Goal: Task Accomplishment & Management: Complete application form

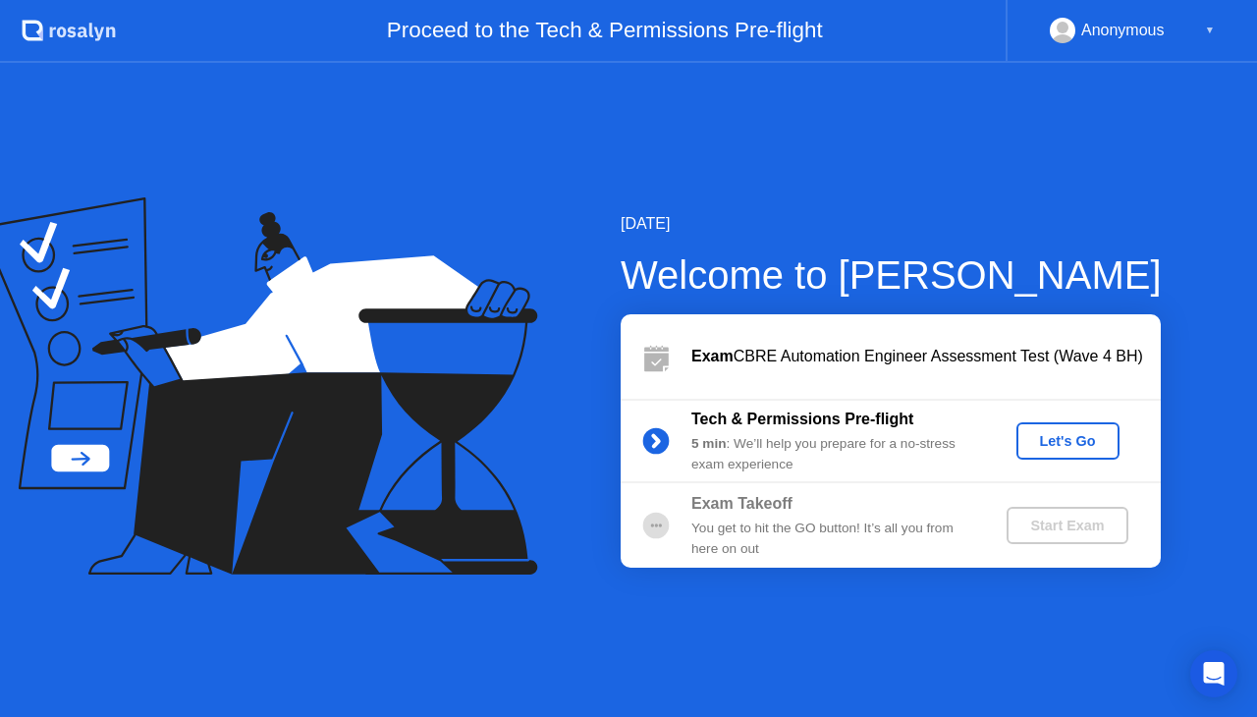
click at [1086, 433] on div "Let's Go" at bounding box center [1067, 441] width 87 height 16
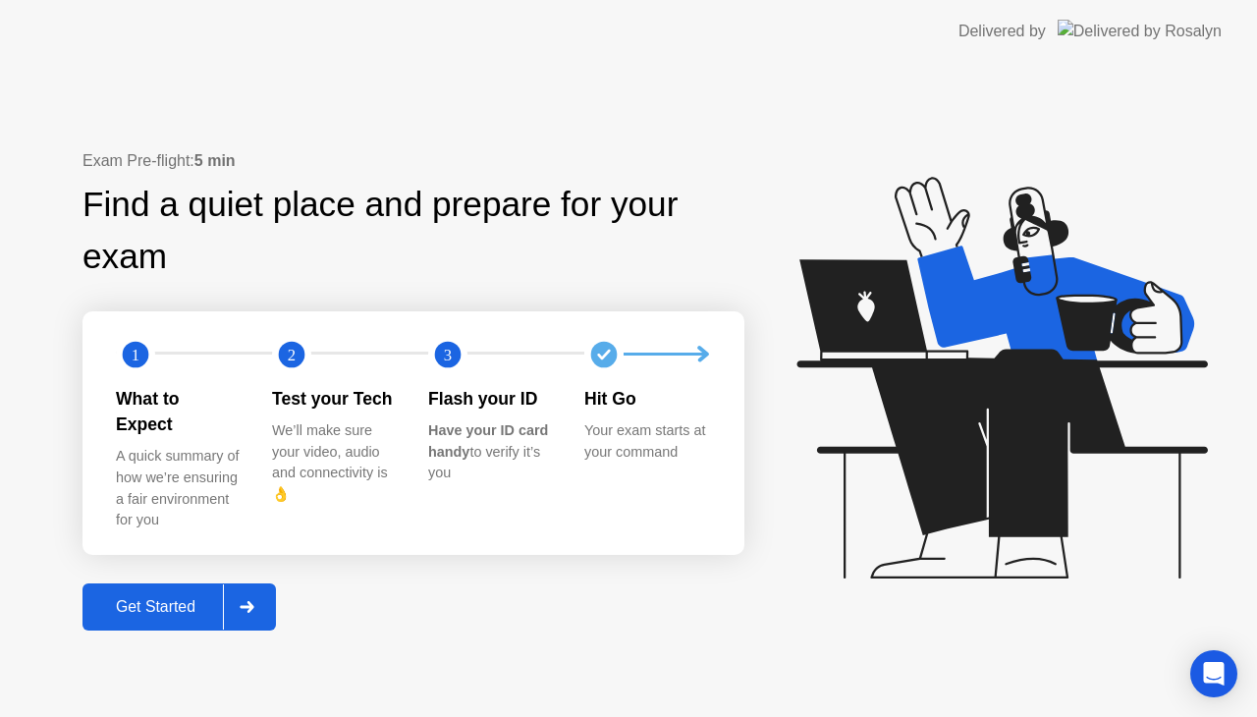
click at [183, 598] on div "Get Started" at bounding box center [155, 607] width 135 height 18
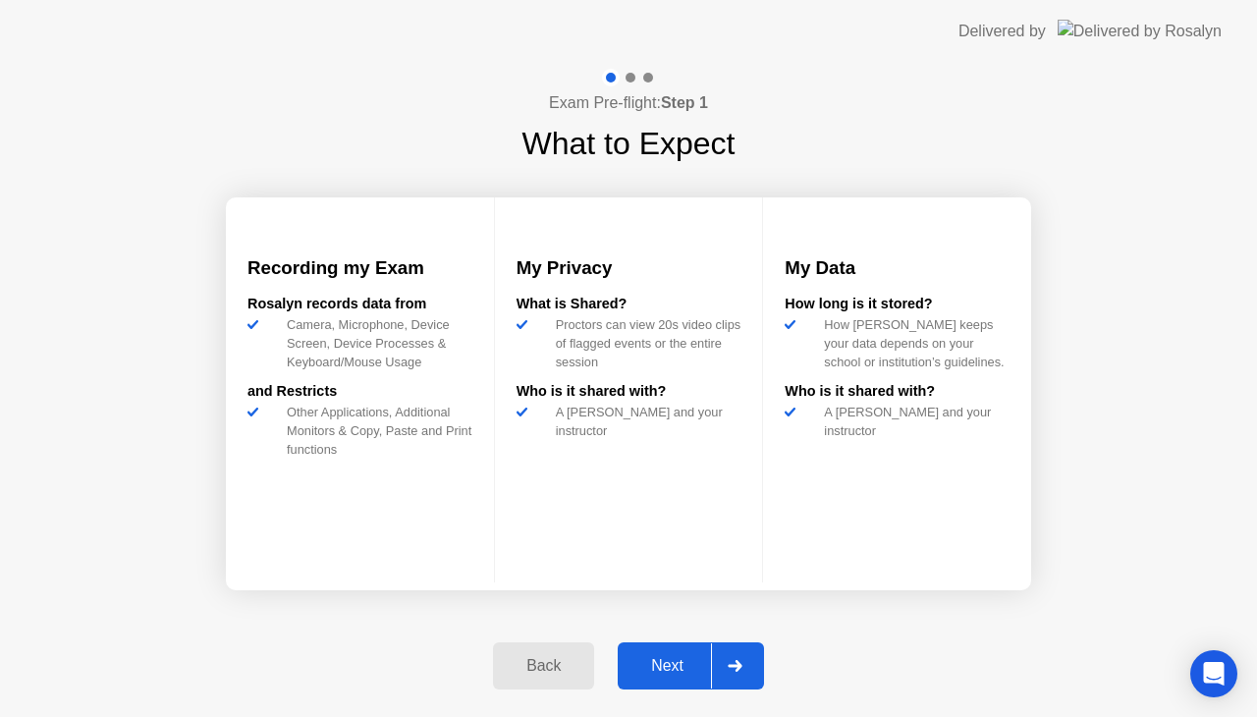
click at [671, 666] on div "Next" at bounding box center [666, 666] width 87 height 18
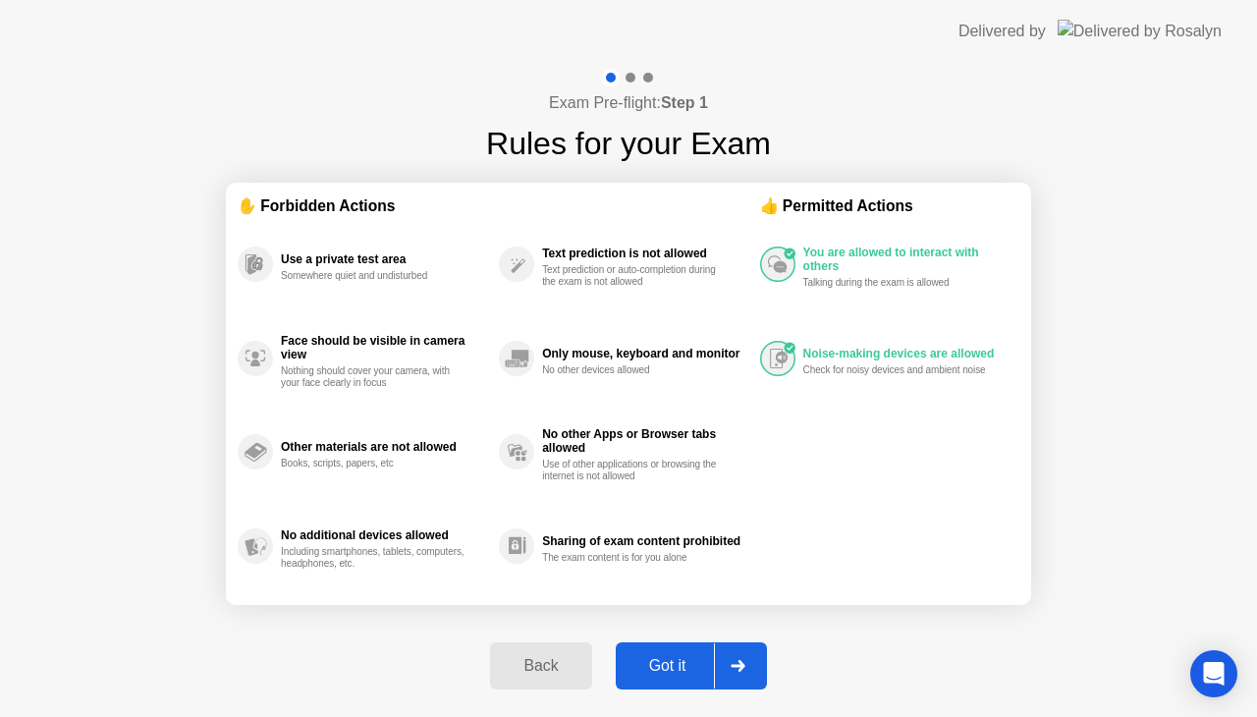
click at [671, 666] on div "Got it" at bounding box center [667, 666] width 92 height 18
select select "**********"
select select "*******"
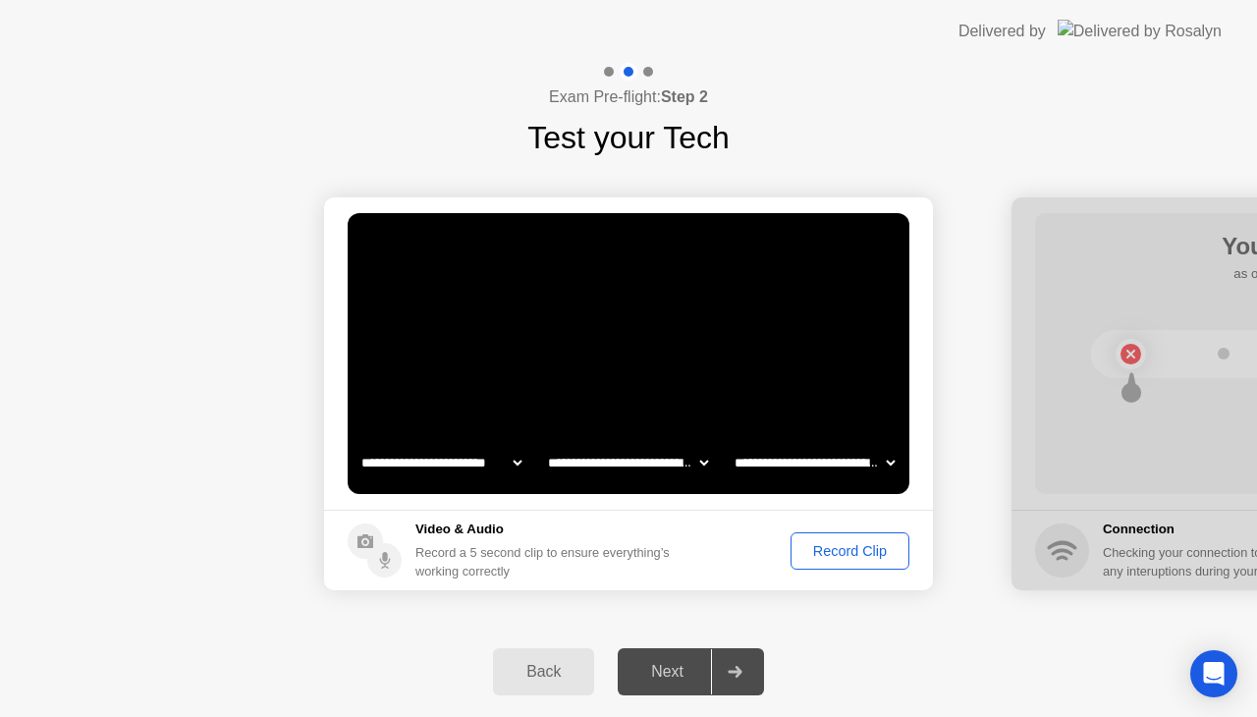
click at [852, 538] on button "Record Clip" at bounding box center [849, 550] width 119 height 37
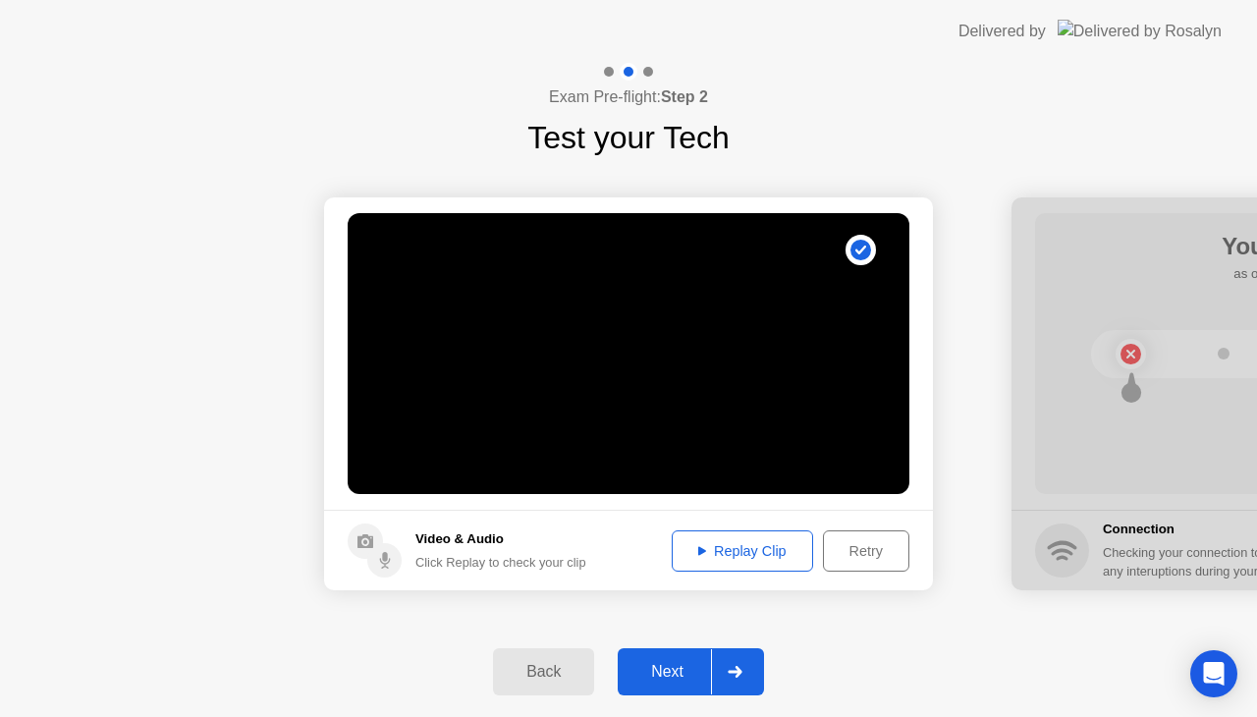
click at [666, 664] on div "Next" at bounding box center [666, 672] width 87 height 18
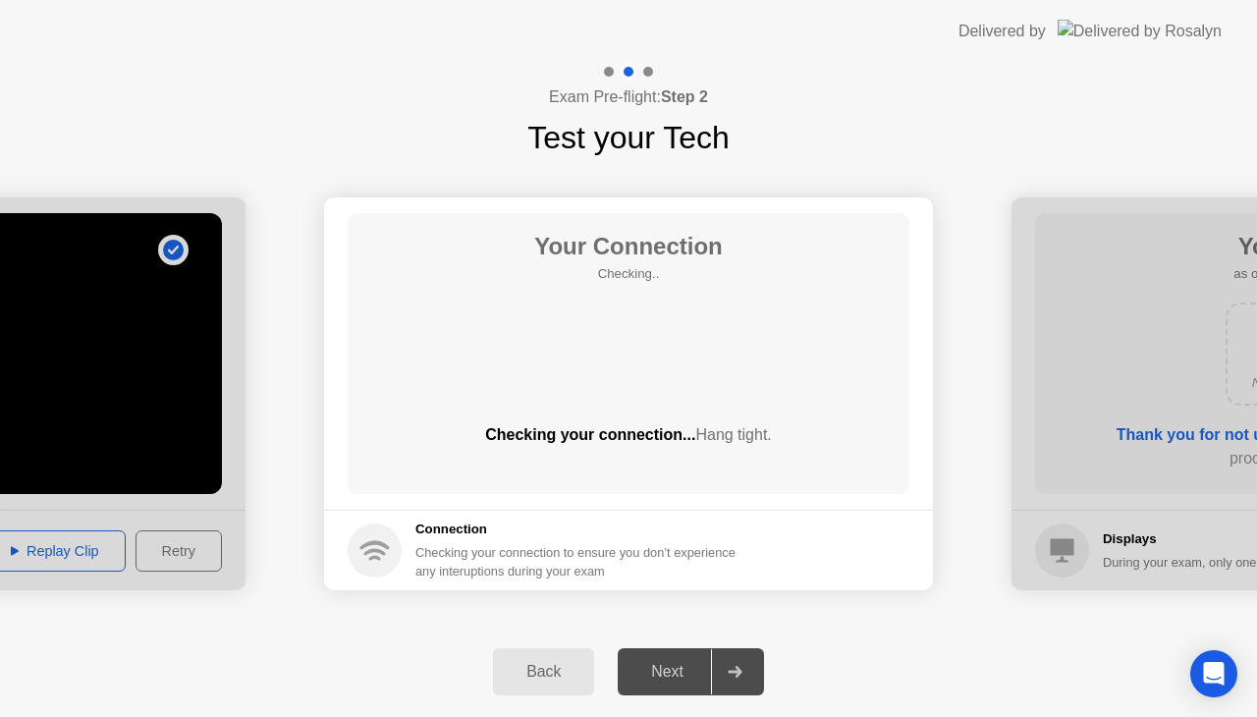
click at [746, 421] on div "Your Connection Checking.. Checking your connection... Hang tight." at bounding box center [629, 353] width 562 height 281
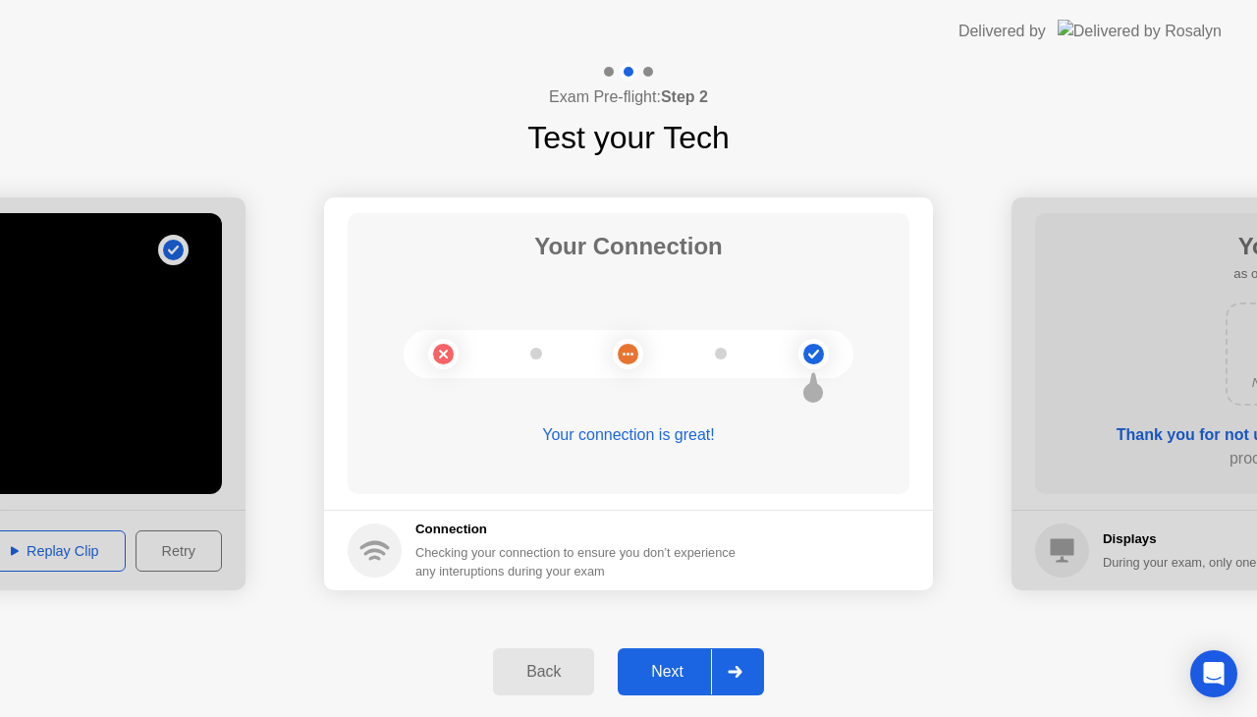
click at [680, 676] on div "Next" at bounding box center [666, 672] width 87 height 18
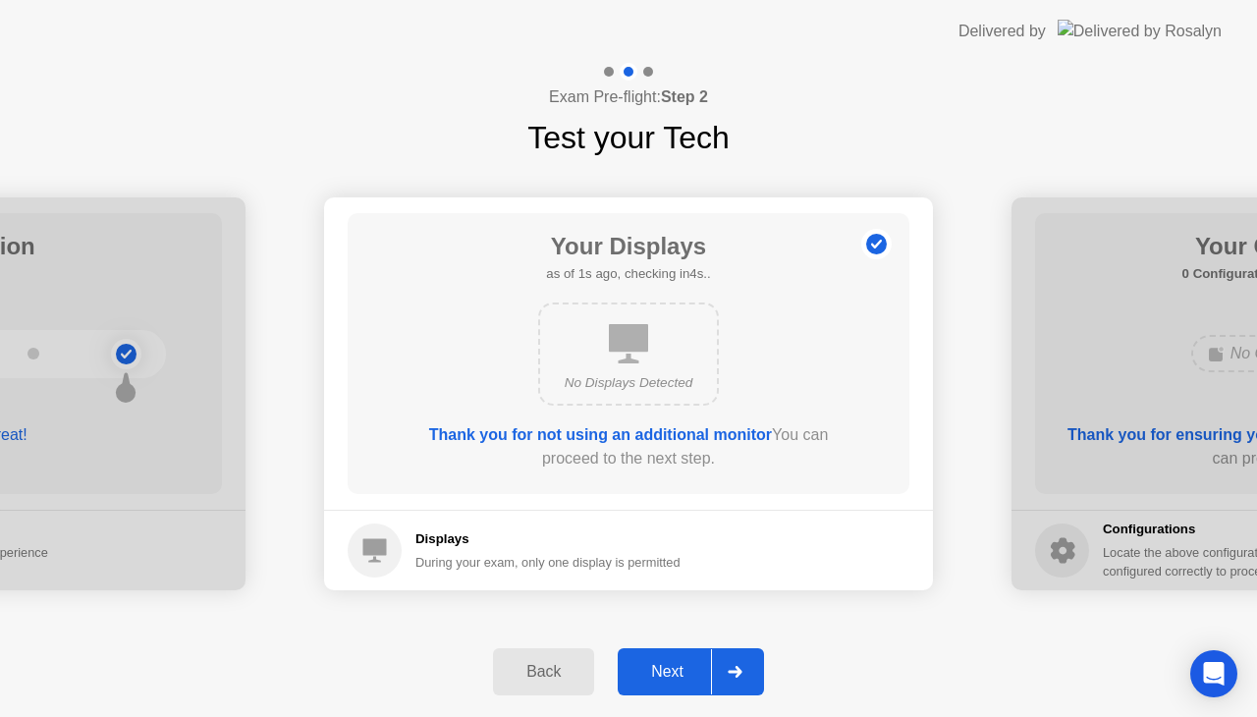
click at [680, 676] on div "Next" at bounding box center [666, 672] width 87 height 18
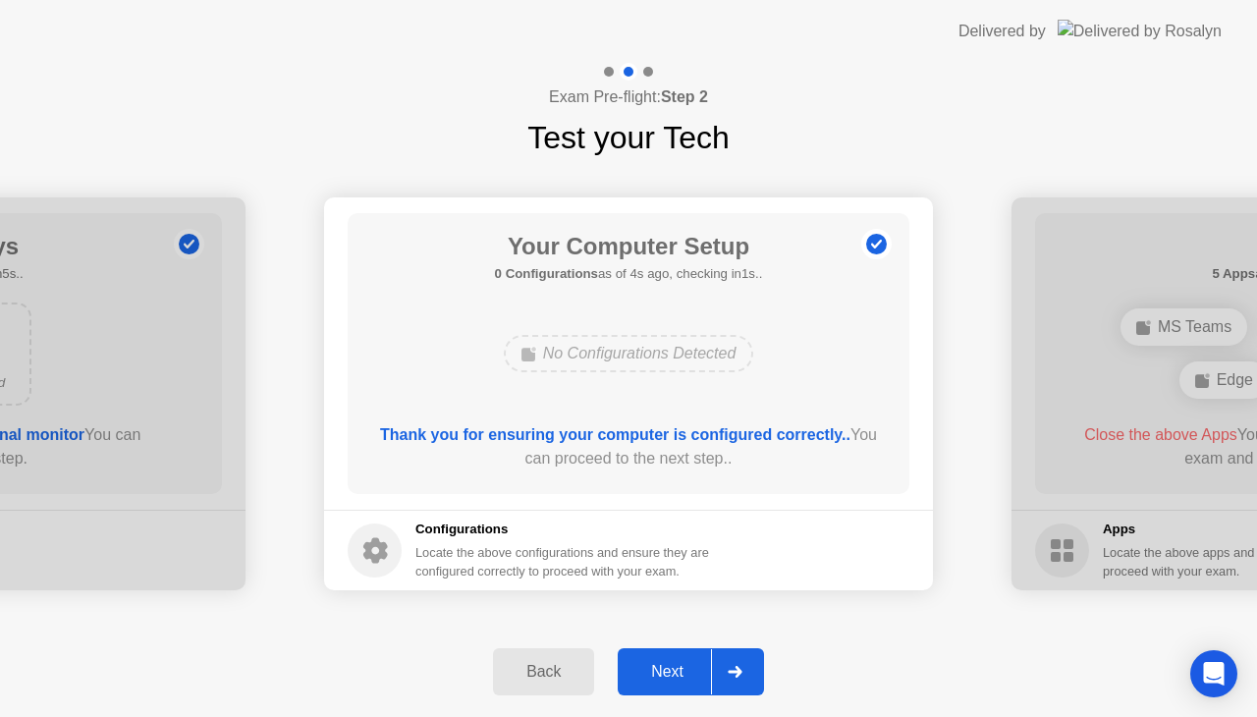
click at [680, 676] on div "Next" at bounding box center [666, 672] width 87 height 18
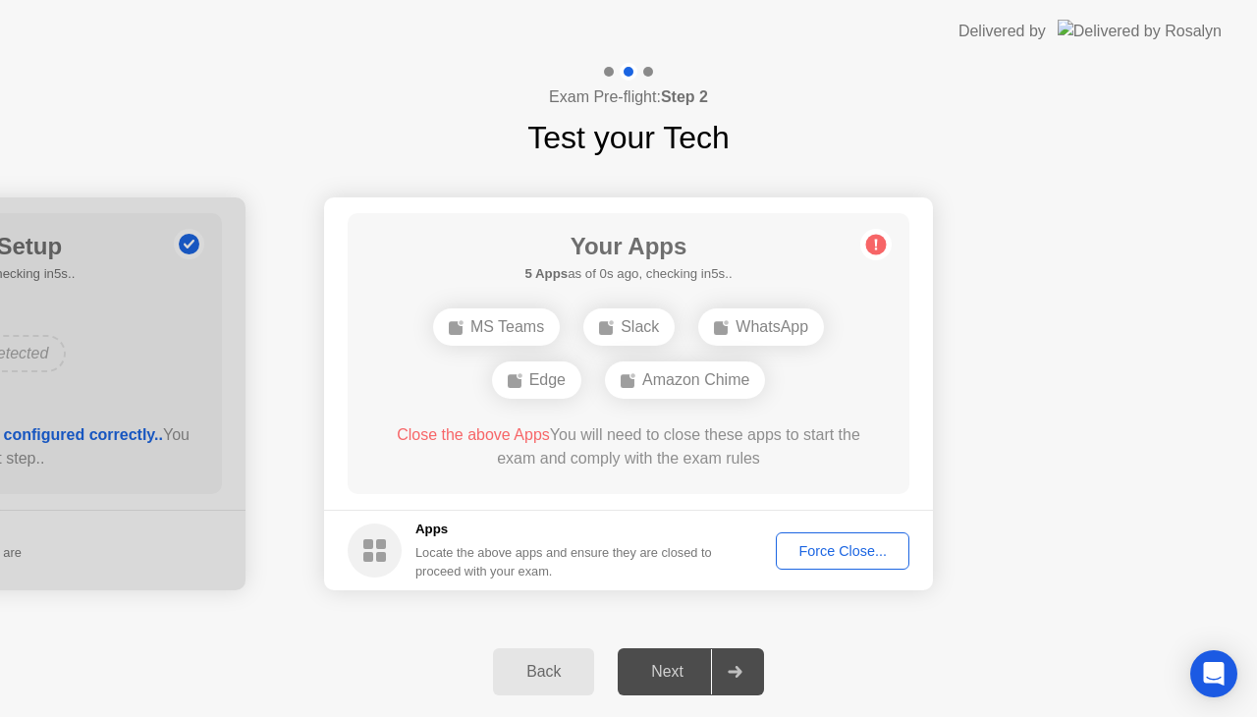
click at [818, 557] on div "Force Close..." at bounding box center [842, 551] width 120 height 16
click at [844, 548] on div "Force Close..." at bounding box center [842, 551] width 120 height 16
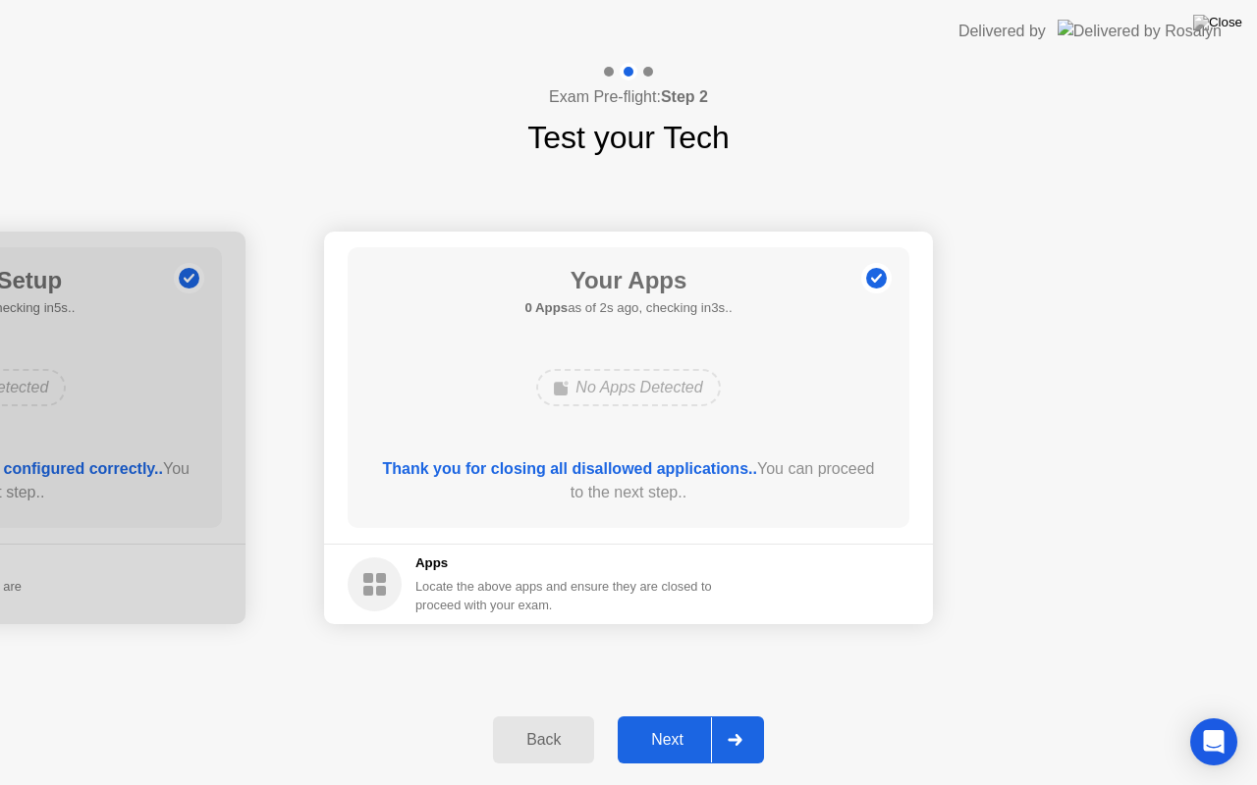
click at [671, 716] on div "Next" at bounding box center [666, 740] width 87 height 18
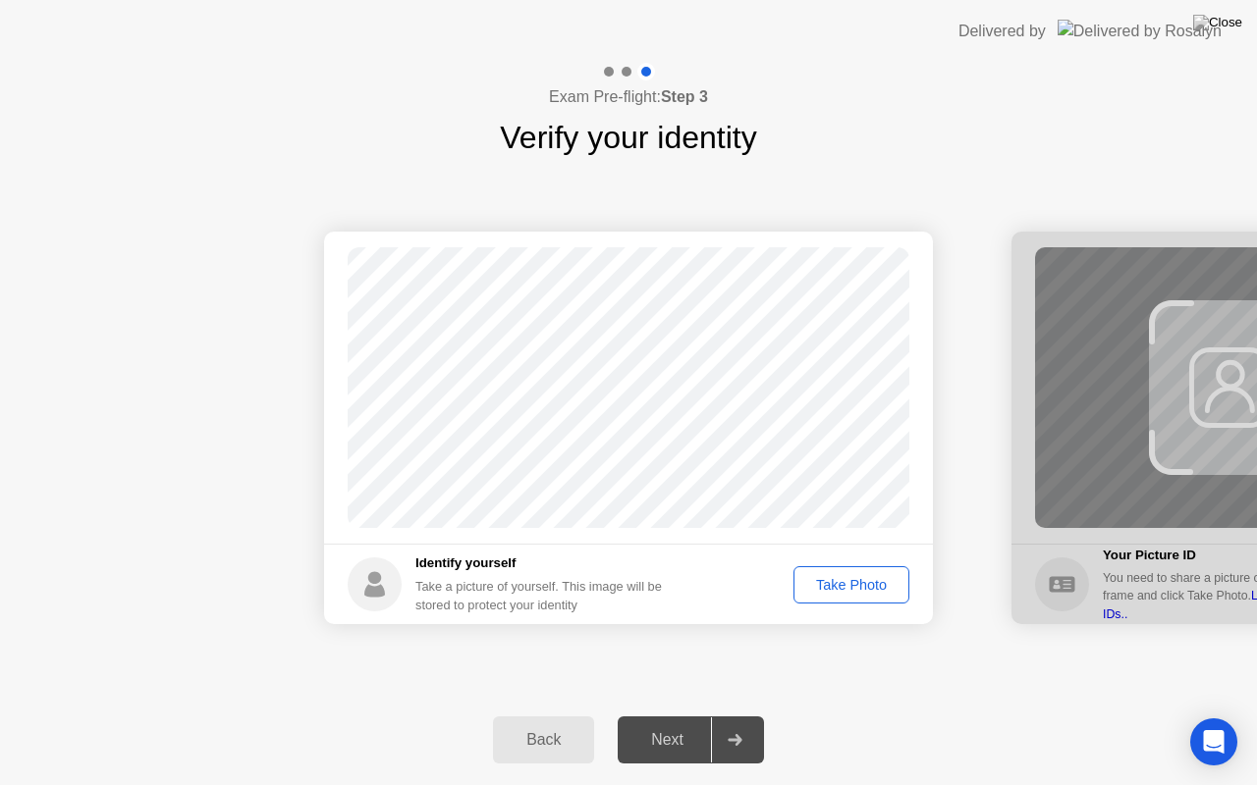
click at [846, 597] on button "Take Photo" at bounding box center [851, 584] width 116 height 37
click at [868, 593] on div "Retake" at bounding box center [864, 585] width 77 height 16
click at [868, 593] on div "Take Photo" at bounding box center [851, 585] width 102 height 16
click at [671, 716] on div "Next" at bounding box center [666, 740] width 87 height 18
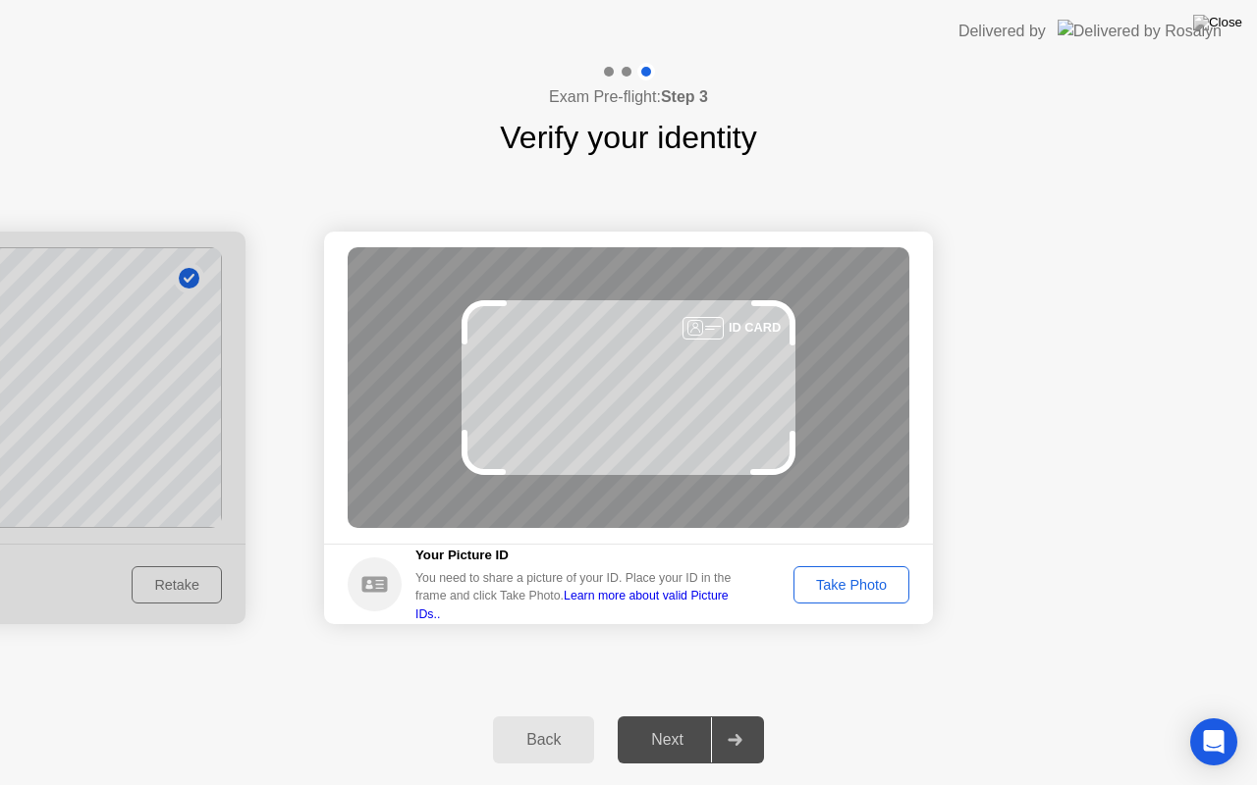
click at [828, 582] on div "Take Photo" at bounding box center [851, 585] width 102 height 16
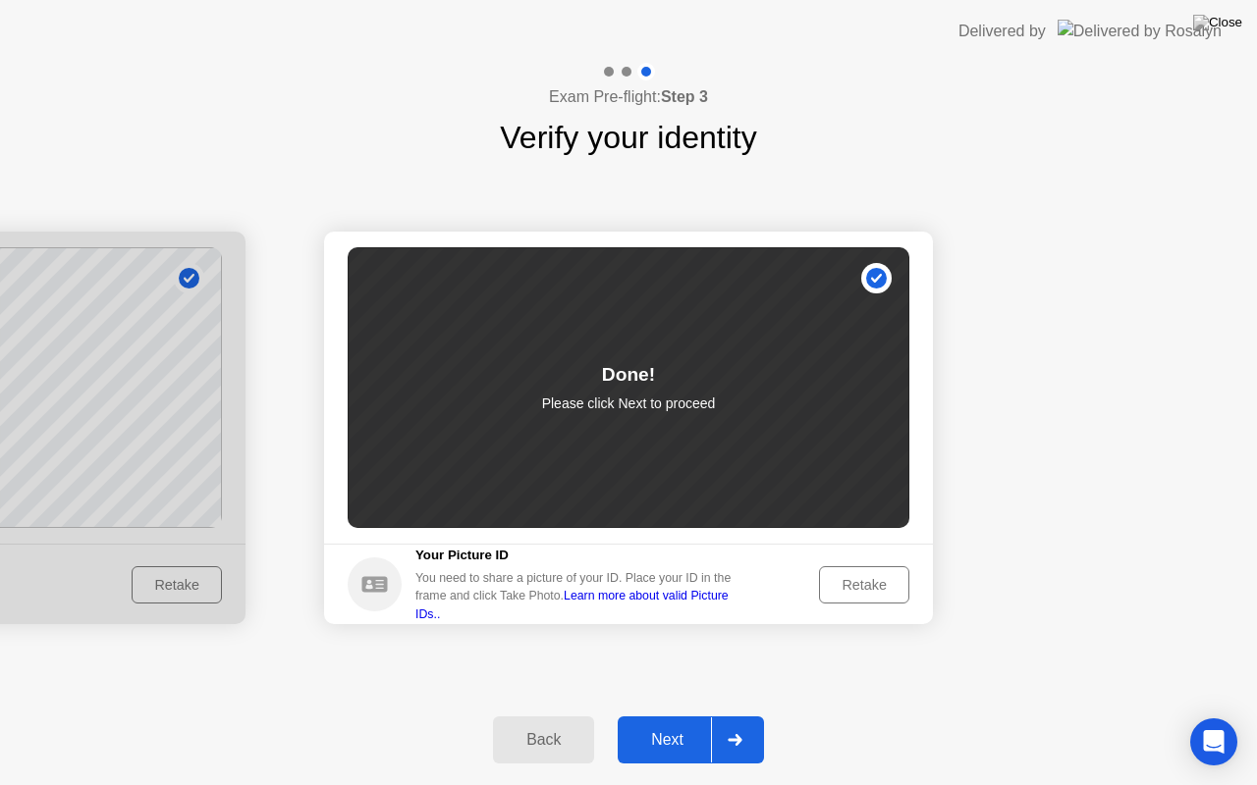
click at [685, 716] on button "Next" at bounding box center [691, 740] width 146 height 47
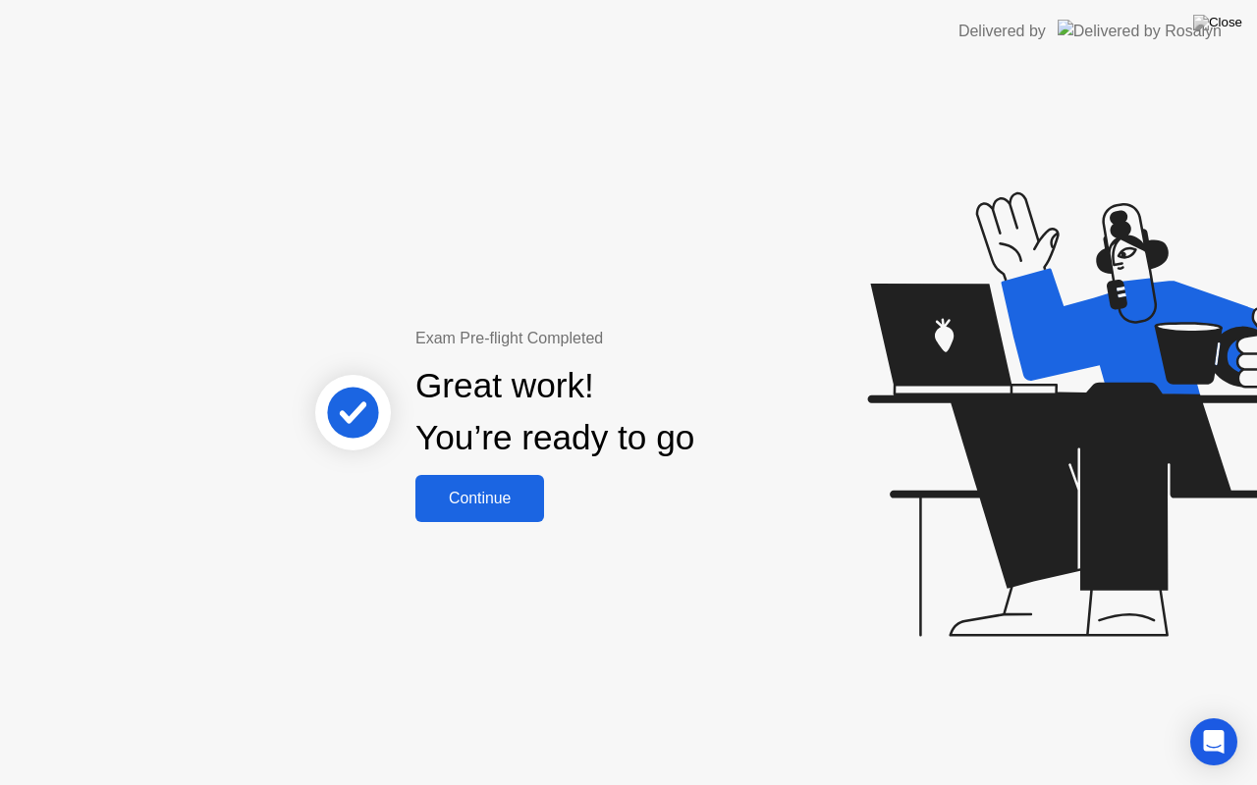
click at [468, 475] on button "Continue" at bounding box center [479, 498] width 129 height 47
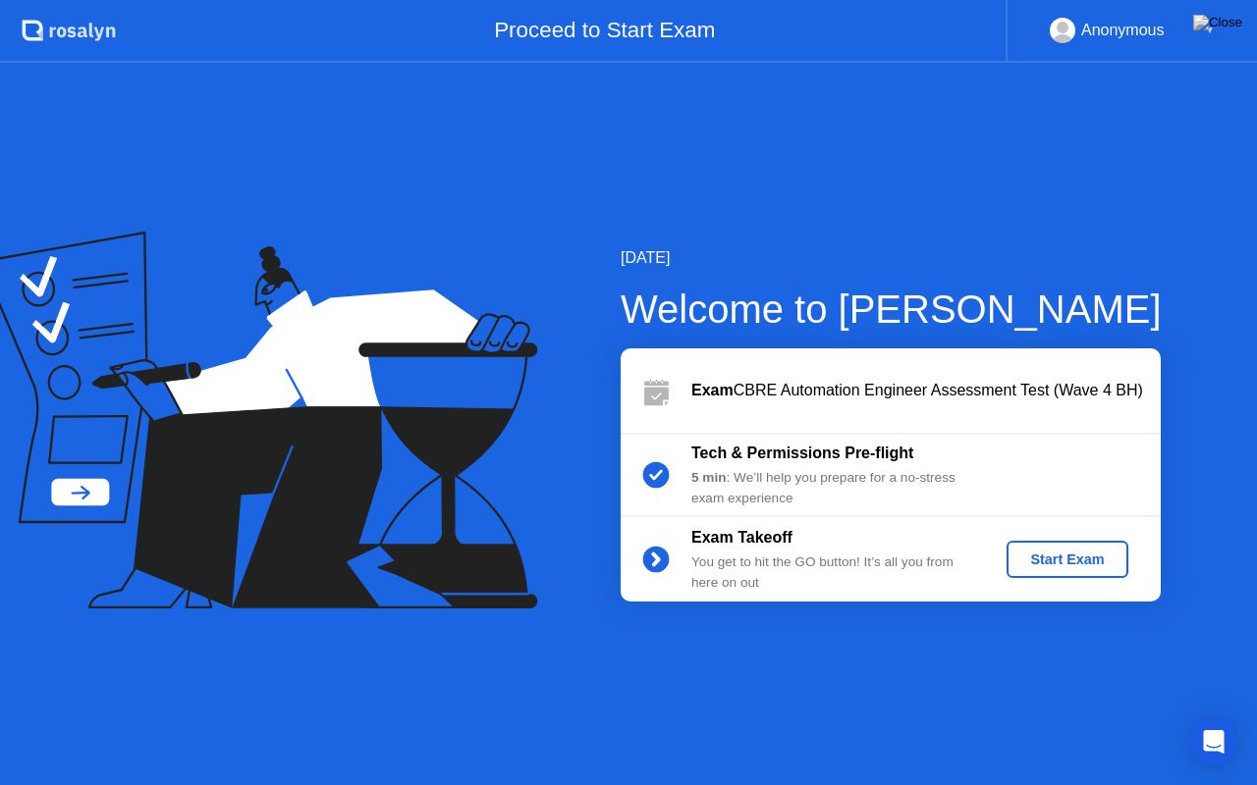
click at [1056, 552] on div "Start Exam" at bounding box center [1066, 560] width 105 height 16
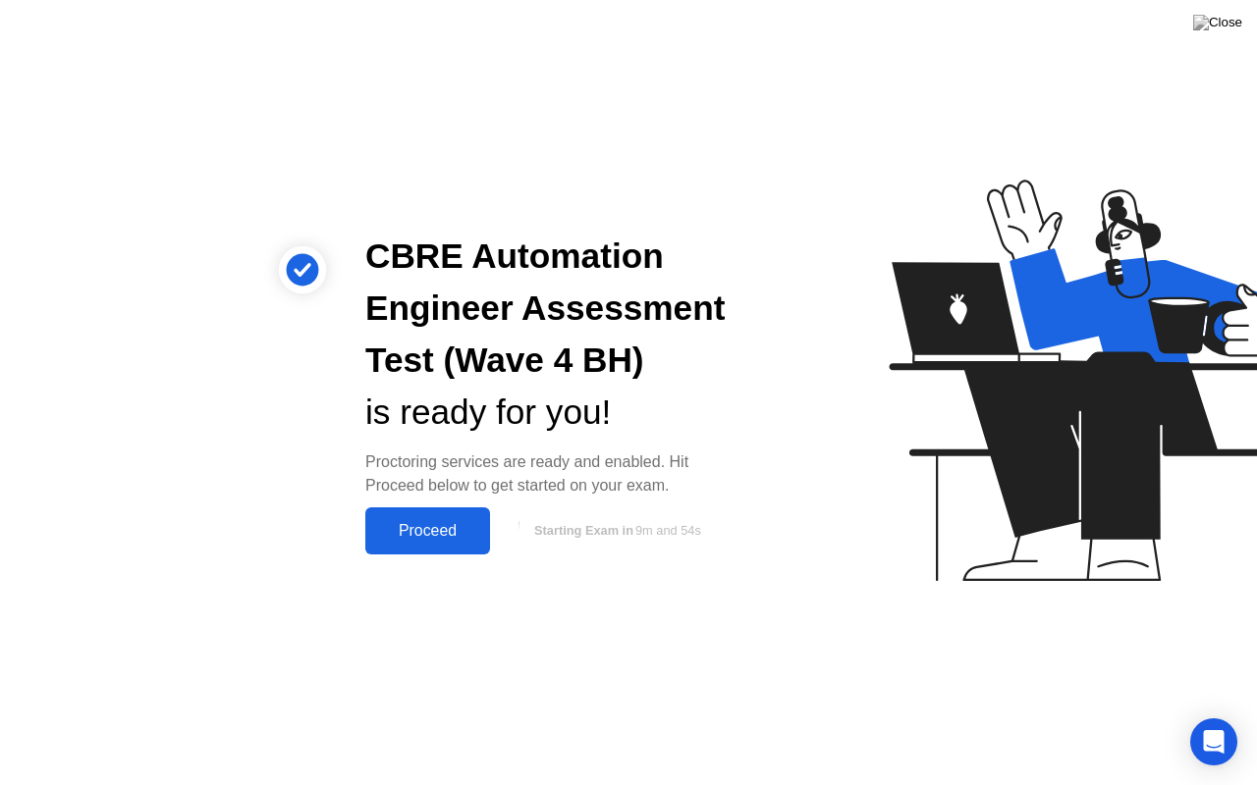
click at [425, 530] on div "Proceed" at bounding box center [427, 531] width 113 height 18
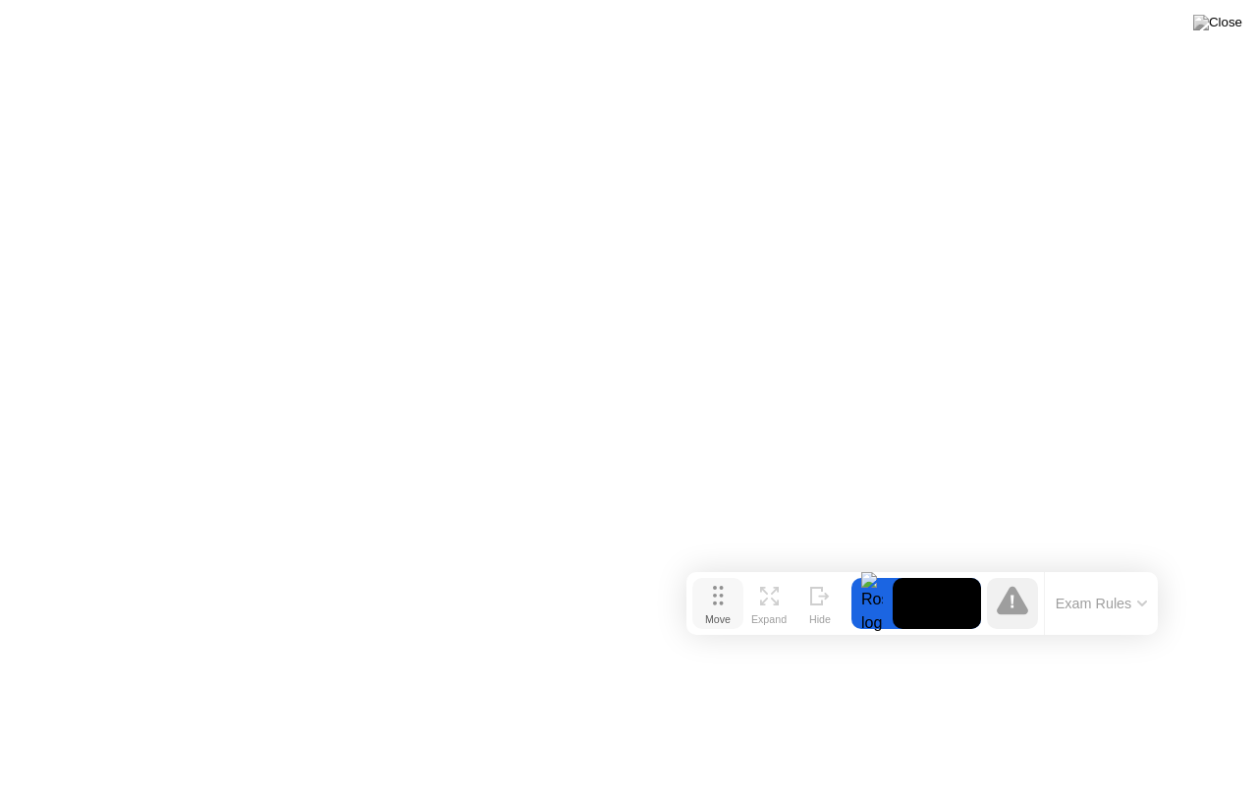
drag, startPoint x: 442, startPoint y: 761, endPoint x: 734, endPoint y: 610, distance: 329.3
click at [734, 610] on button "Move" at bounding box center [717, 603] width 51 height 51
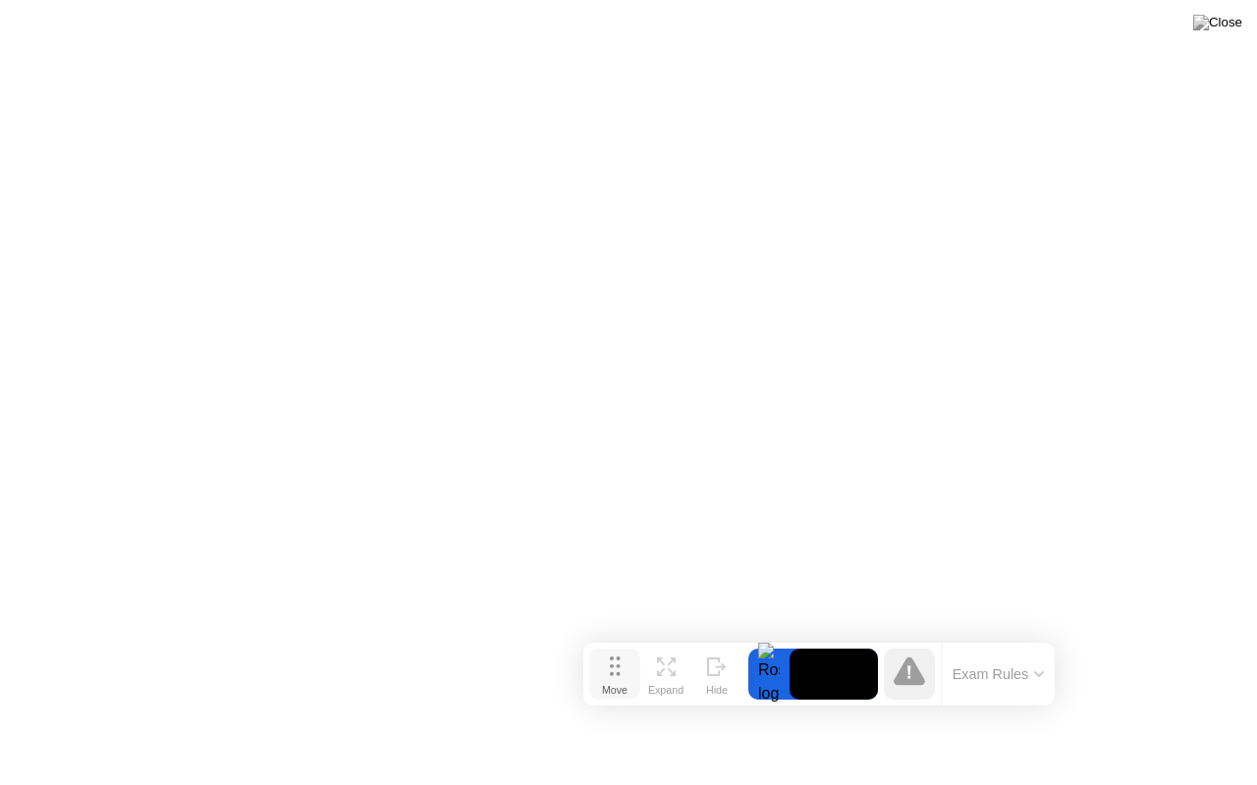
drag, startPoint x: 717, startPoint y: 600, endPoint x: 615, endPoint y: 672, distance: 124.7
click at [615, 672] on icon at bounding box center [615, 667] width 11 height 20
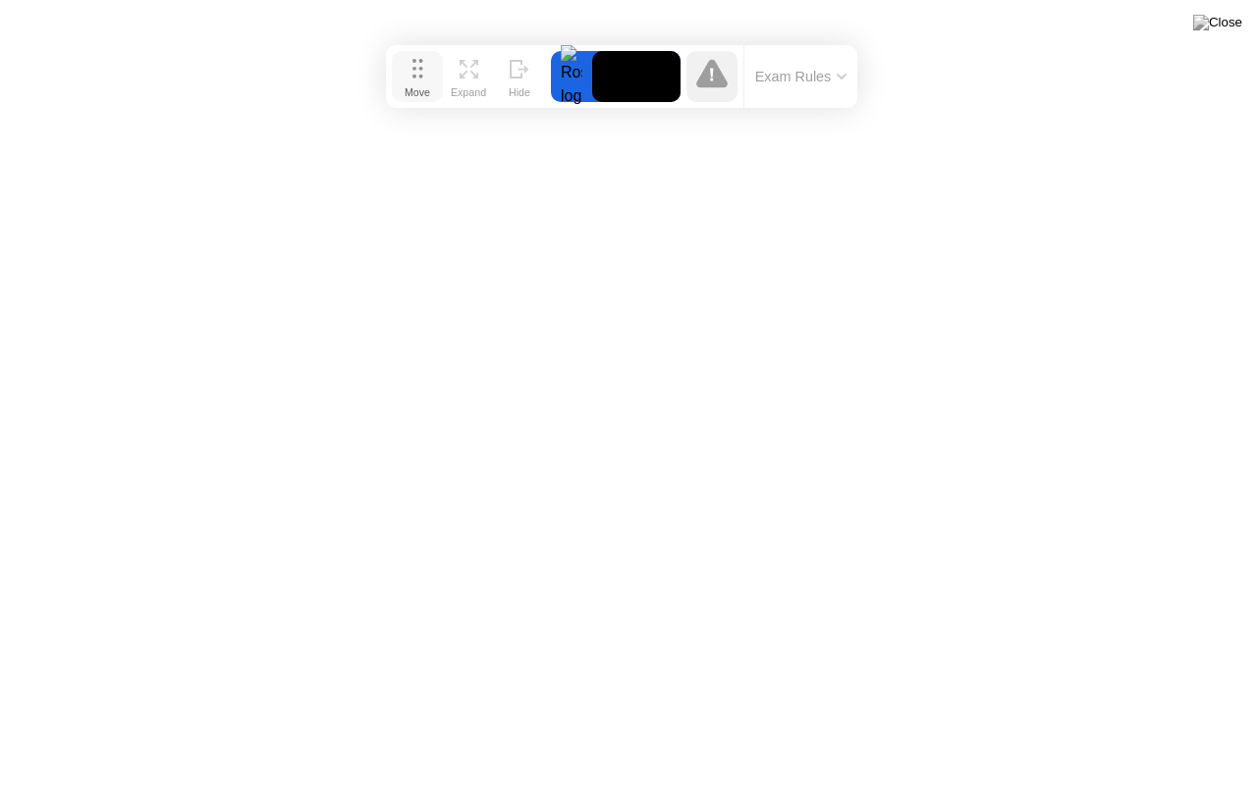
drag, startPoint x: 622, startPoint y: 678, endPoint x: 425, endPoint y: 81, distance: 629.6
click at [425, 86] on div "Move" at bounding box center [417, 92] width 26 height 12
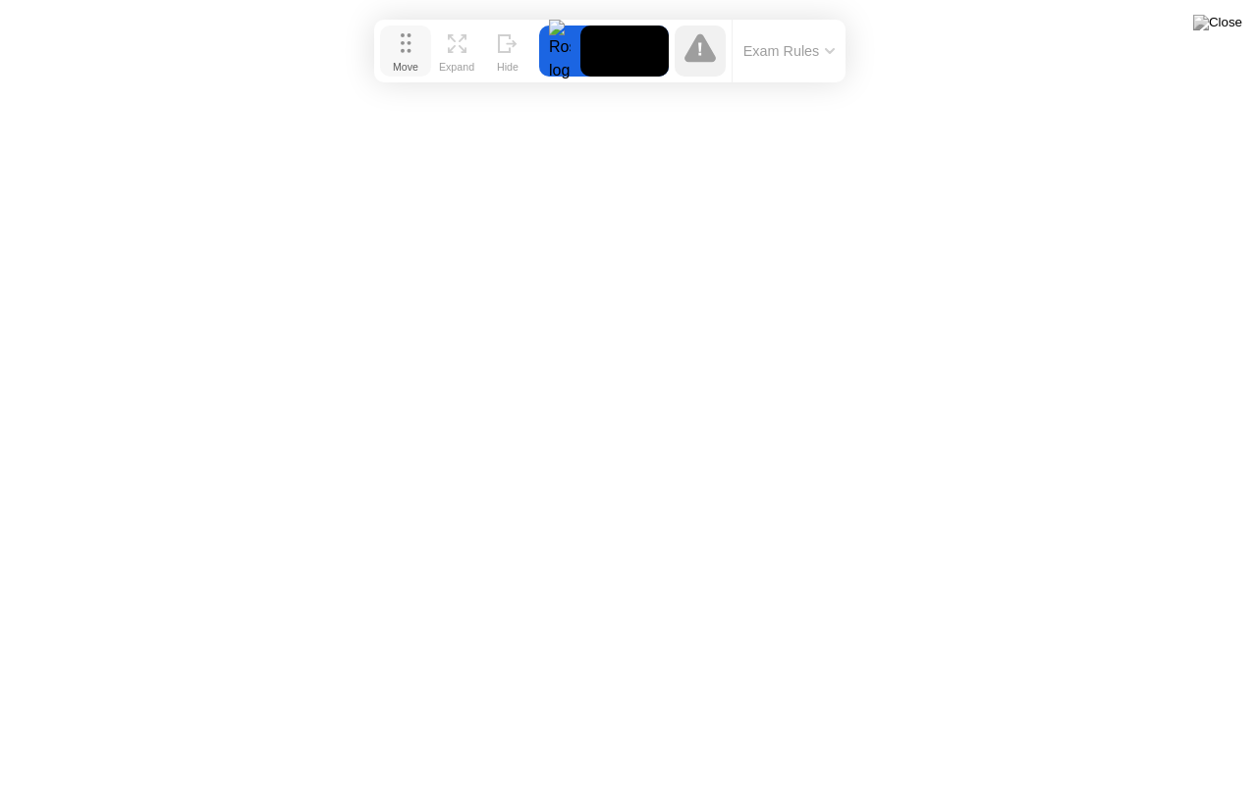
drag, startPoint x: 408, startPoint y: 75, endPoint x: 391, endPoint y: 29, distance: 48.5
click at [391, 29] on button "Move" at bounding box center [405, 51] width 51 height 51
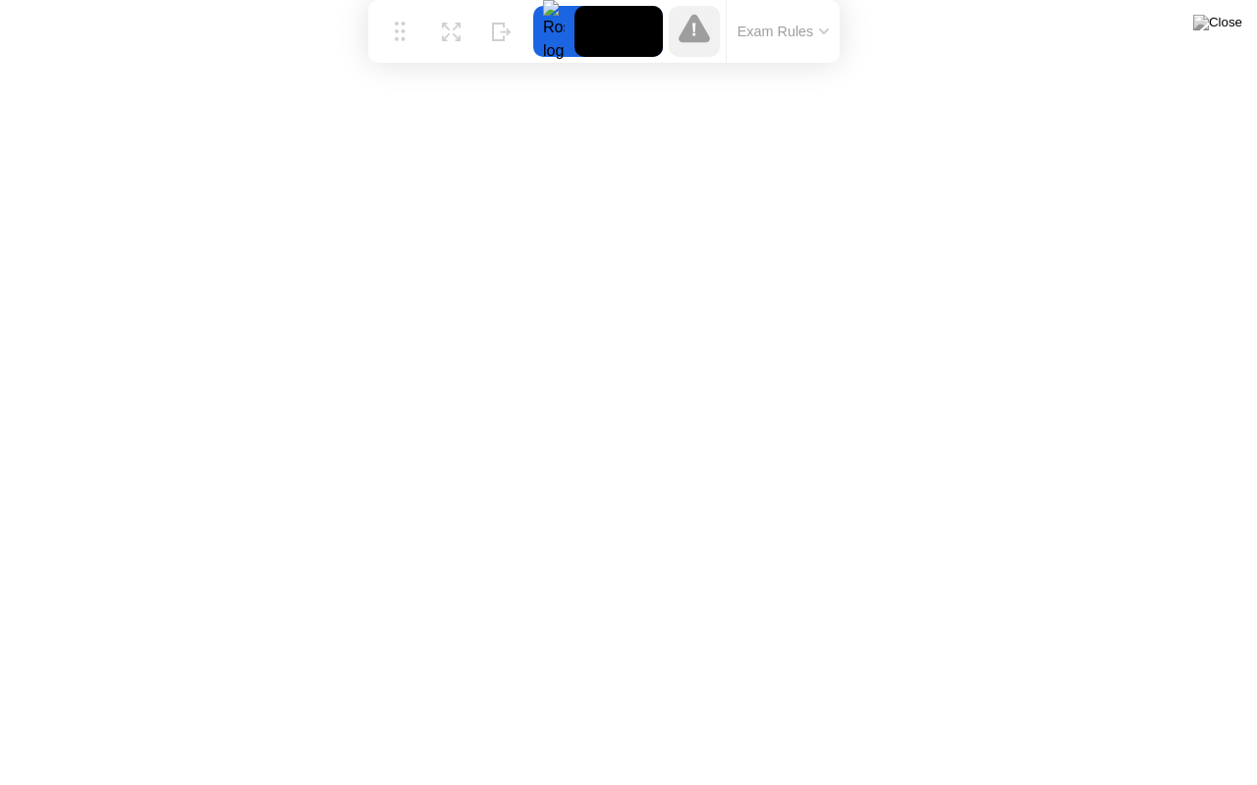
click at [828, 29] on icon at bounding box center [824, 31] width 8 height 4
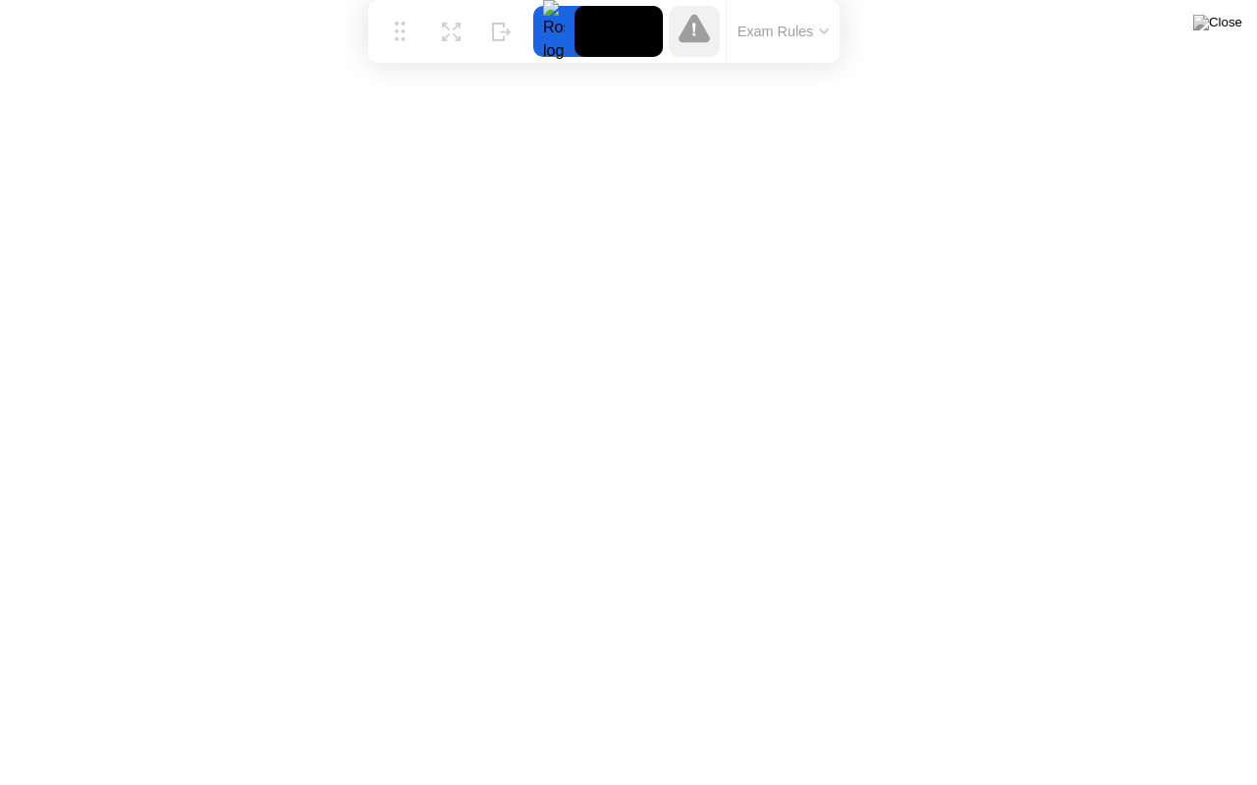
click at [810, 24] on button "Exam Rules" at bounding box center [783, 32] width 104 height 18
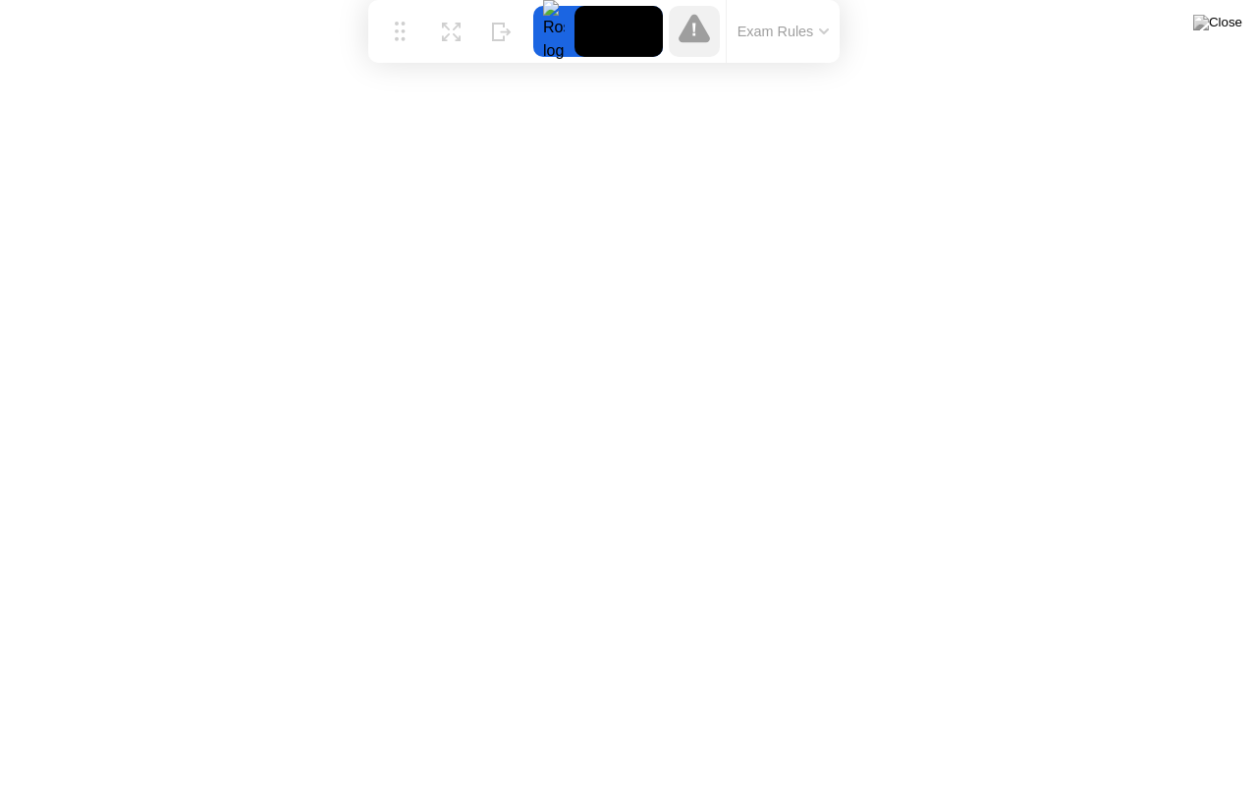
click at [822, 44] on div "Exam Rules" at bounding box center [783, 31] width 114 height 63
click at [822, 27] on button "Exam Rules" at bounding box center [783, 32] width 104 height 18
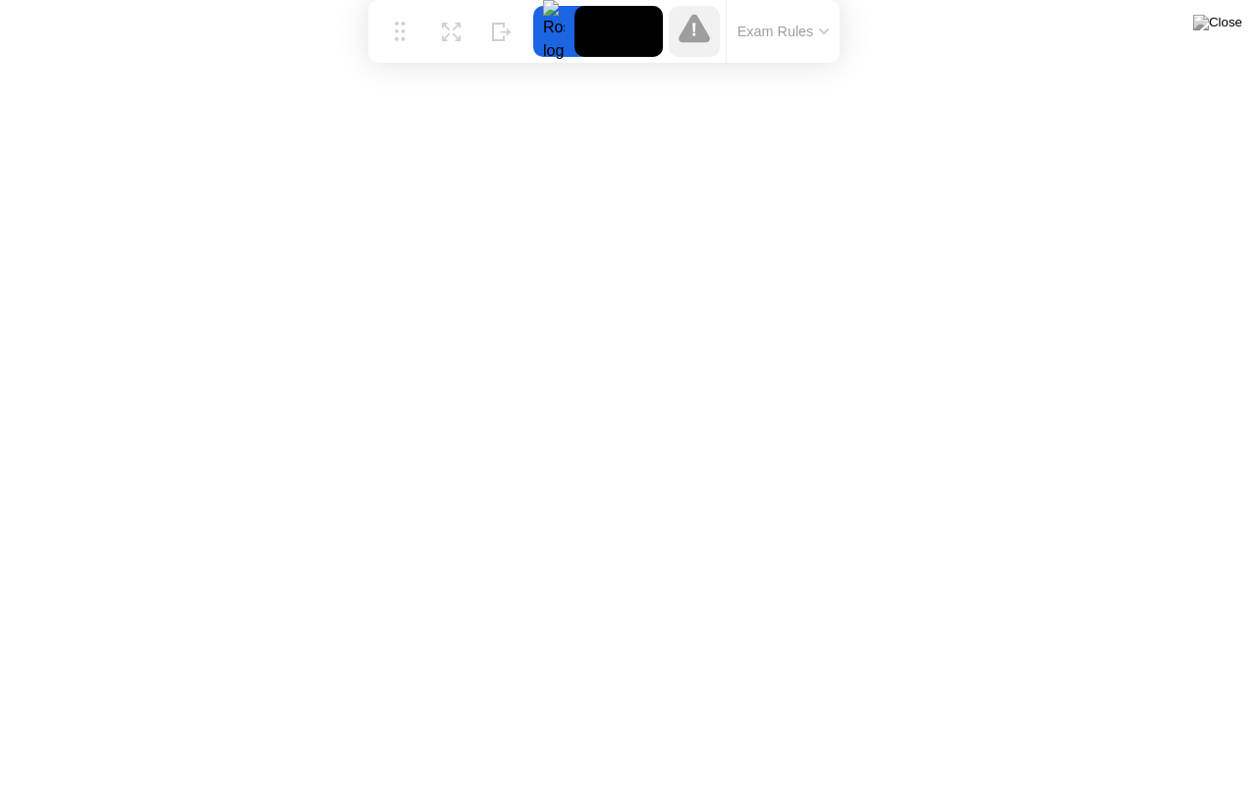
click at [820, 35] on button "Exam Rules" at bounding box center [783, 32] width 104 height 18
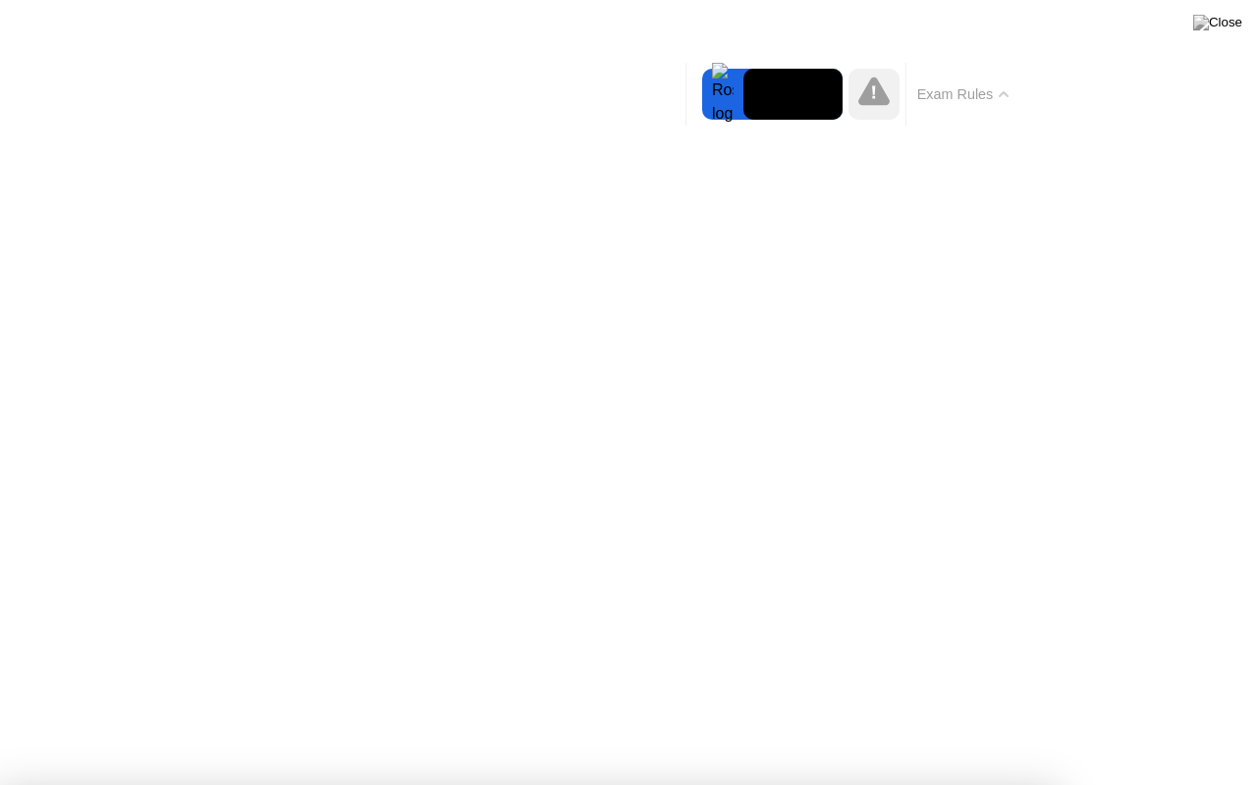
drag, startPoint x: 845, startPoint y: 379, endPoint x: 1011, endPoint y: 82, distance: 339.8
click at [1011, 82] on body "✋ Forbidden Actions Use a private test area Somewhere quiet and undisturbed Fac…" at bounding box center [628, 392] width 1257 height 785
click at [1011, 85] on button "Exam Rules" at bounding box center [963, 94] width 104 height 18
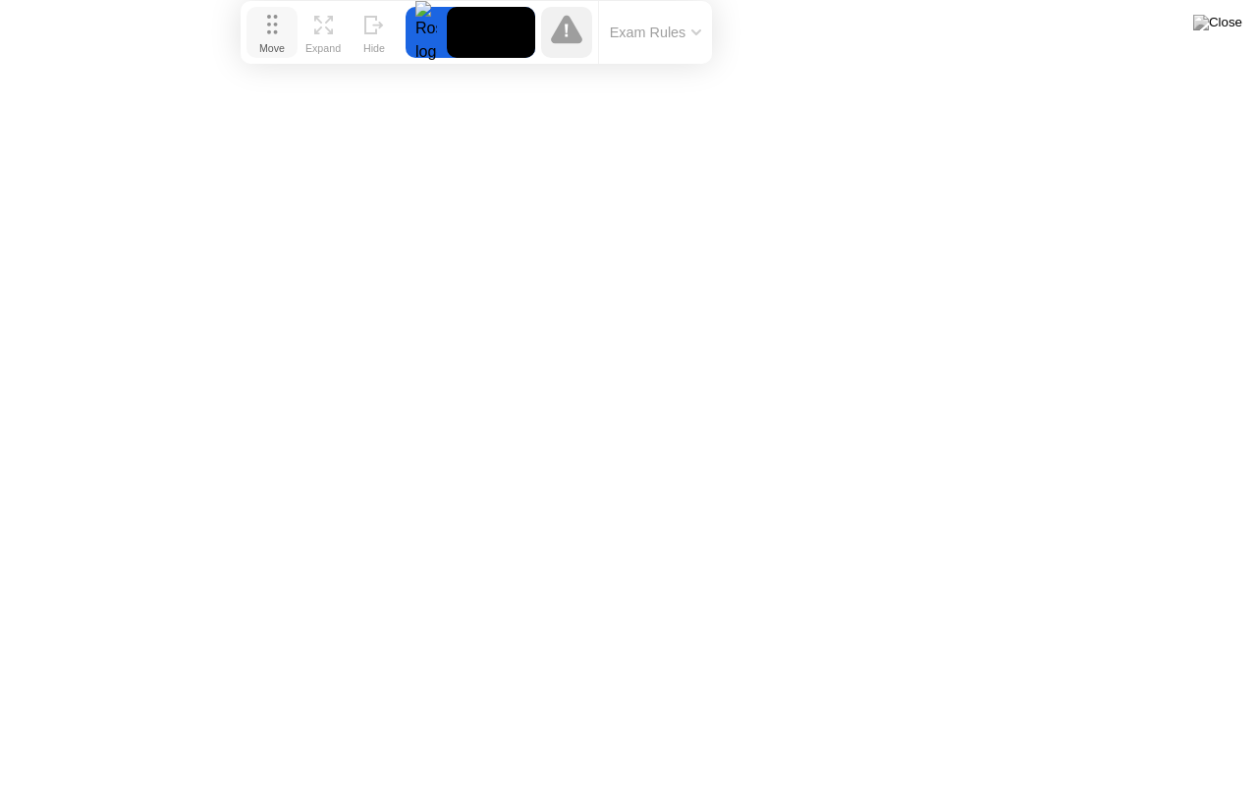
drag, startPoint x: 401, startPoint y: 30, endPoint x: 273, endPoint y: 31, distance: 127.6
click at [273, 31] on icon at bounding box center [272, 25] width 11 height 20
click at [673, 49] on div "Exam Rules" at bounding box center [655, 32] width 114 height 63
click at [686, 31] on button "Exam Rules" at bounding box center [656, 33] width 104 height 18
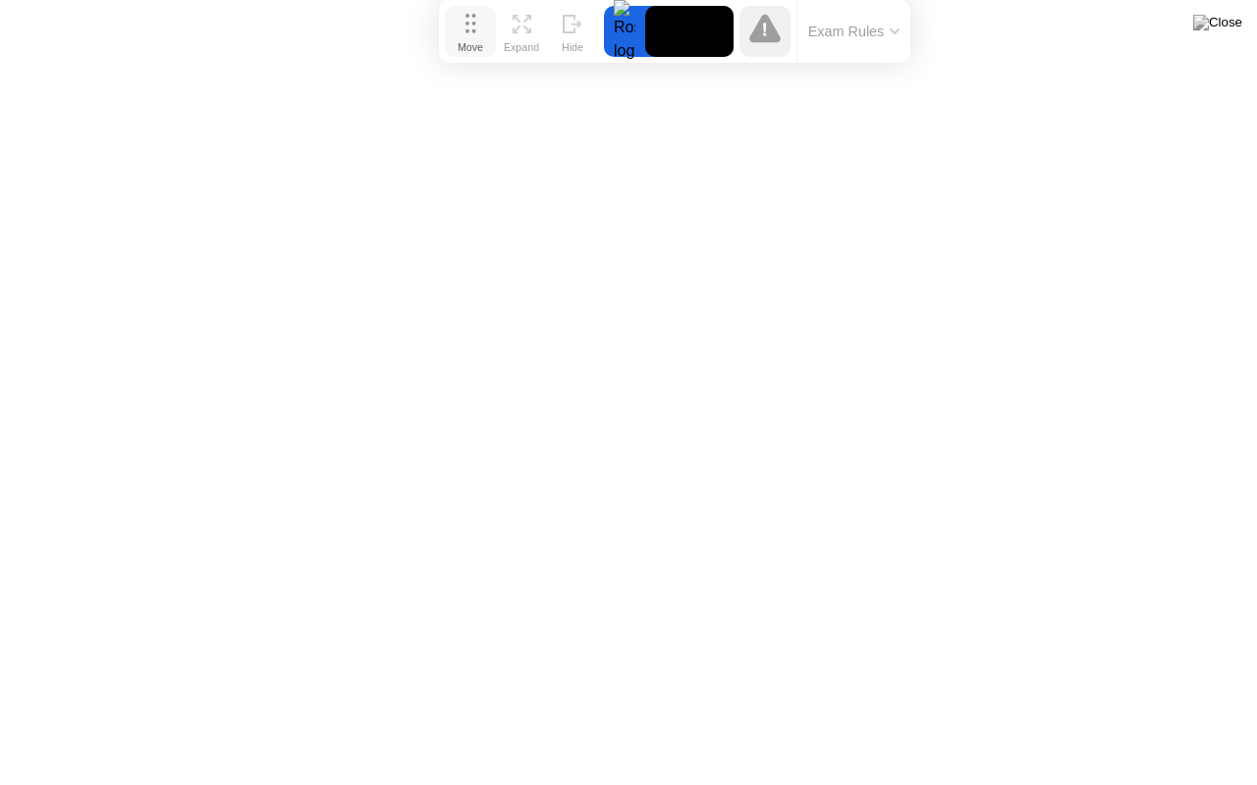
drag, startPoint x: 277, startPoint y: 40, endPoint x: 474, endPoint y: 33, distance: 197.5
click at [474, 33] on button "Move" at bounding box center [470, 31] width 51 height 51
click at [836, 24] on button "Exam Rules" at bounding box center [853, 32] width 104 height 18
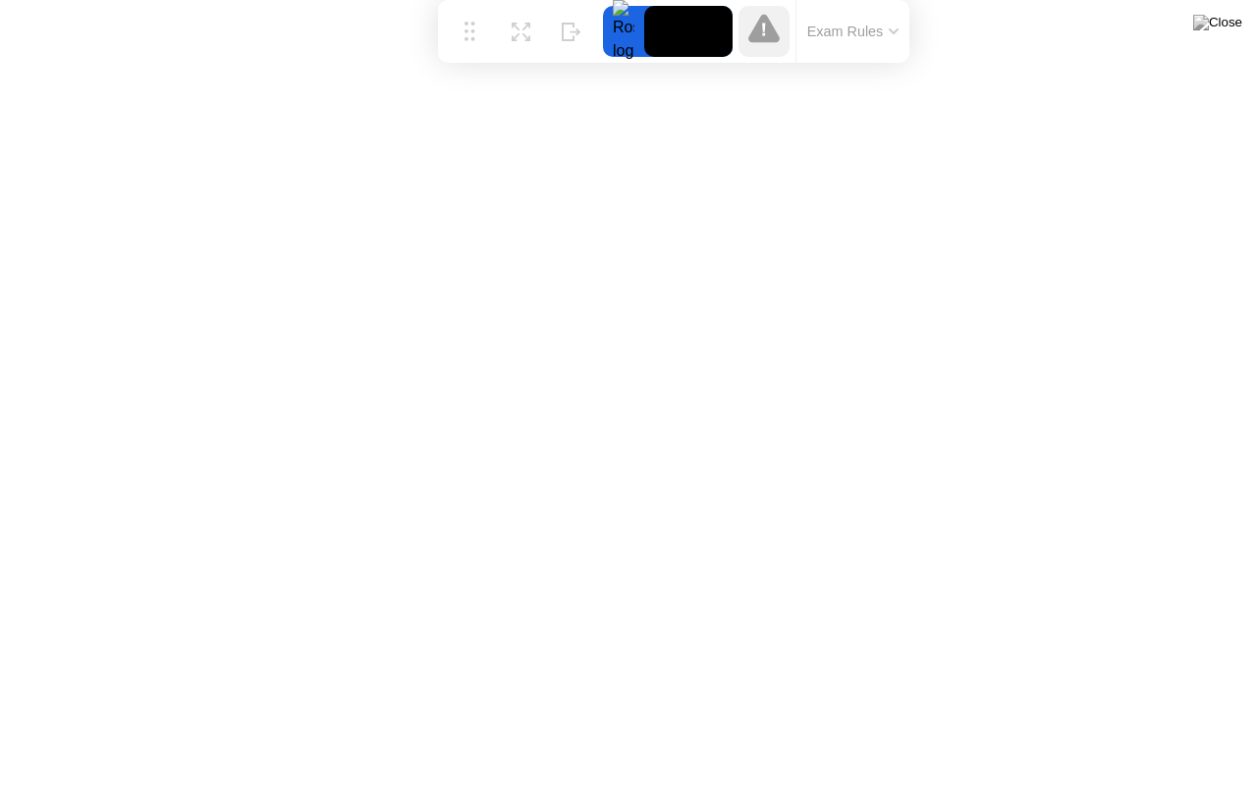
click at [888, 36] on button "Exam Rules" at bounding box center [853, 32] width 104 height 18
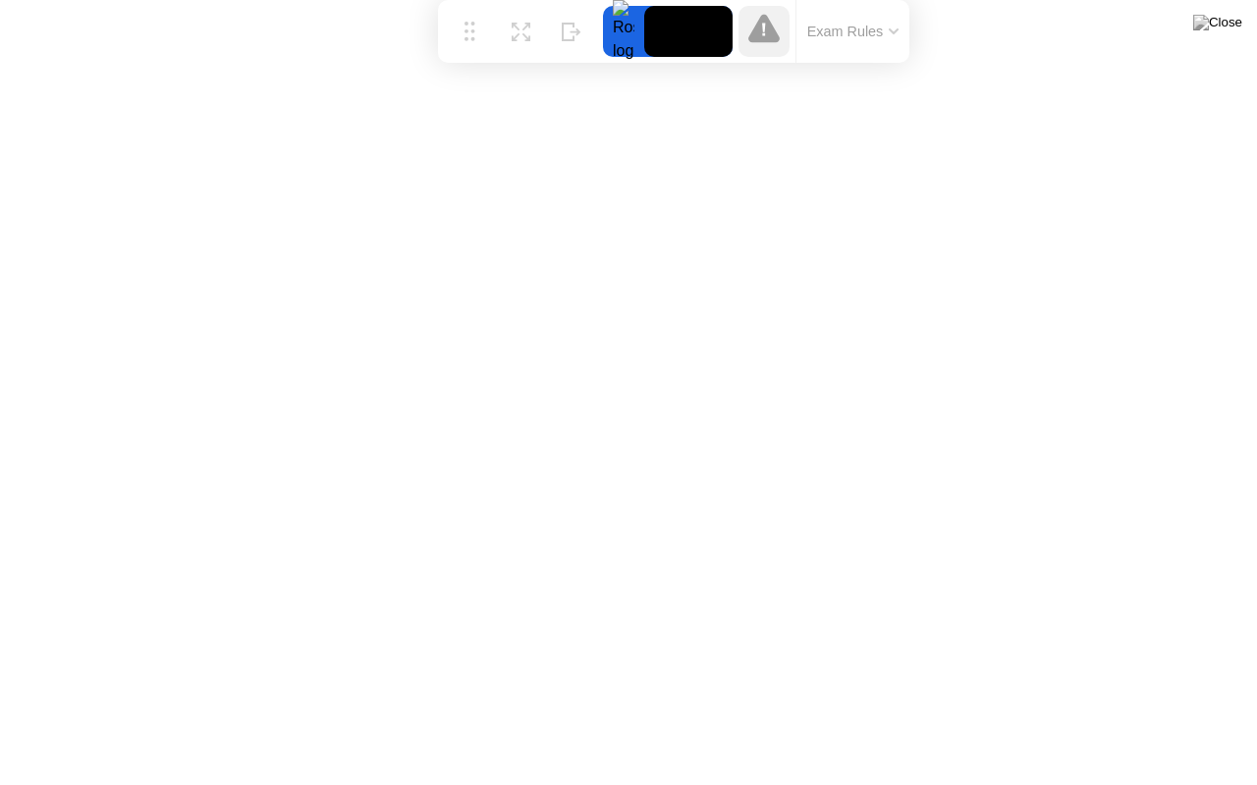
click at [623, 24] on div at bounding box center [623, 31] width 41 height 51
click at [683, 18] on video at bounding box center [688, 31] width 88 height 51
click at [770, 35] on icon at bounding box center [763, 28] width 31 height 28
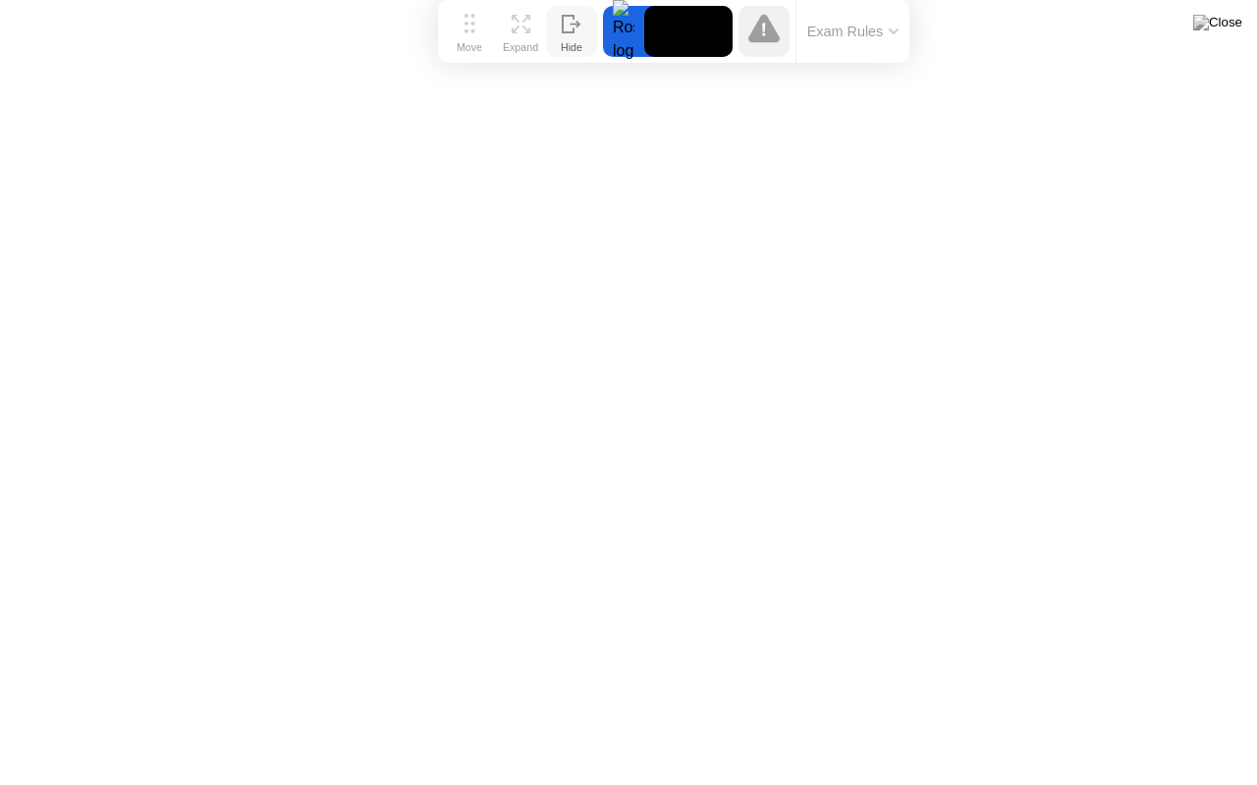
click at [566, 28] on icon at bounding box center [572, 24] width 20 height 19
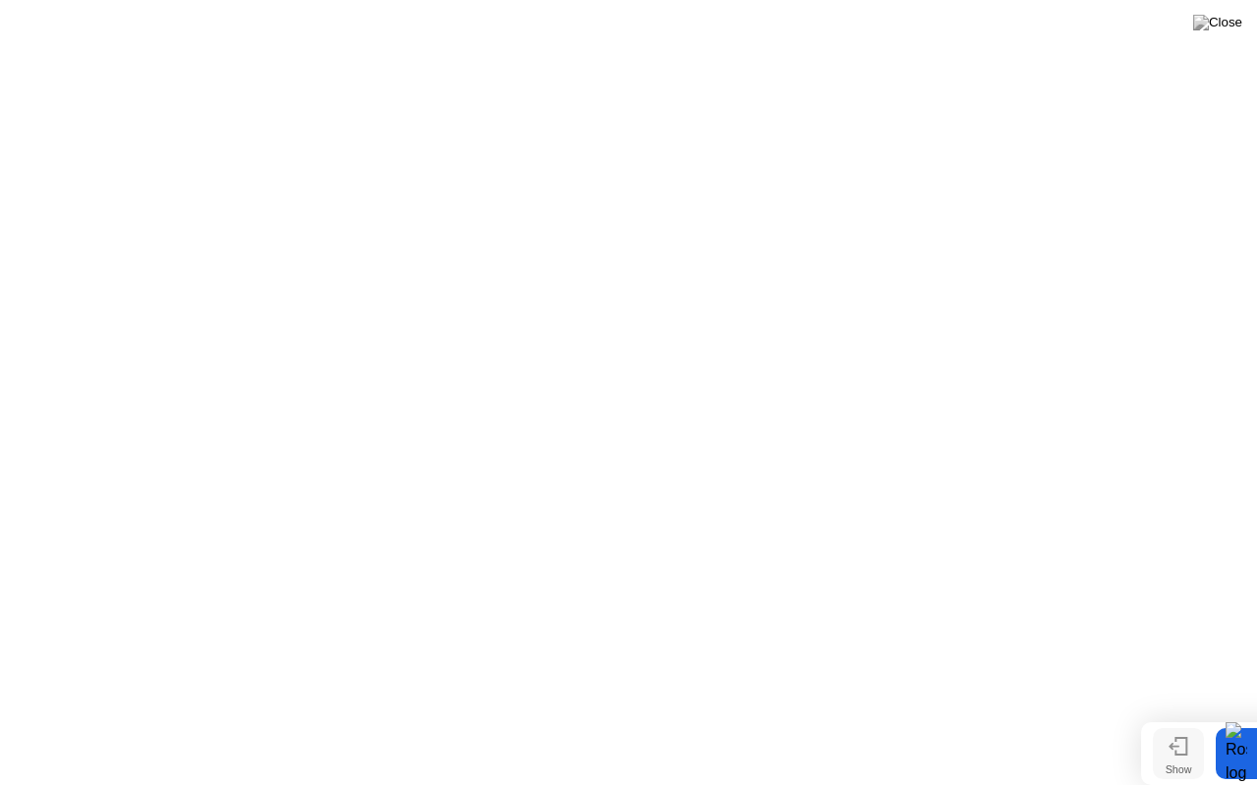
click at [1169, 716] on div "Show" at bounding box center [1178, 770] width 27 height 12
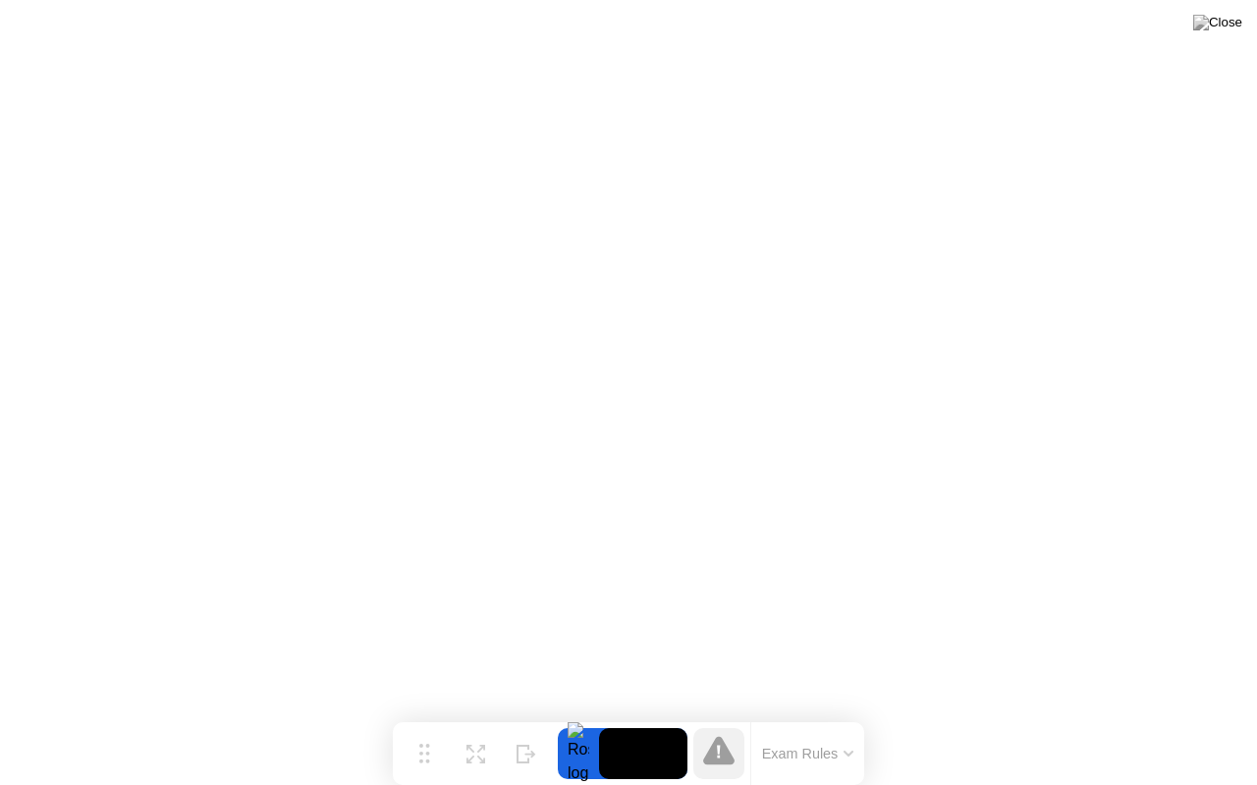
click at [737, 716] on div at bounding box center [718, 753] width 51 height 51
drag, startPoint x: 788, startPoint y: 727, endPoint x: 467, endPoint y: 756, distance: 322.4
click at [467, 716] on div "Move Expand Hide Exam Rules" at bounding box center [628, 754] width 471 height 63
click at [467, 716] on button "Expand" at bounding box center [475, 753] width 51 height 51
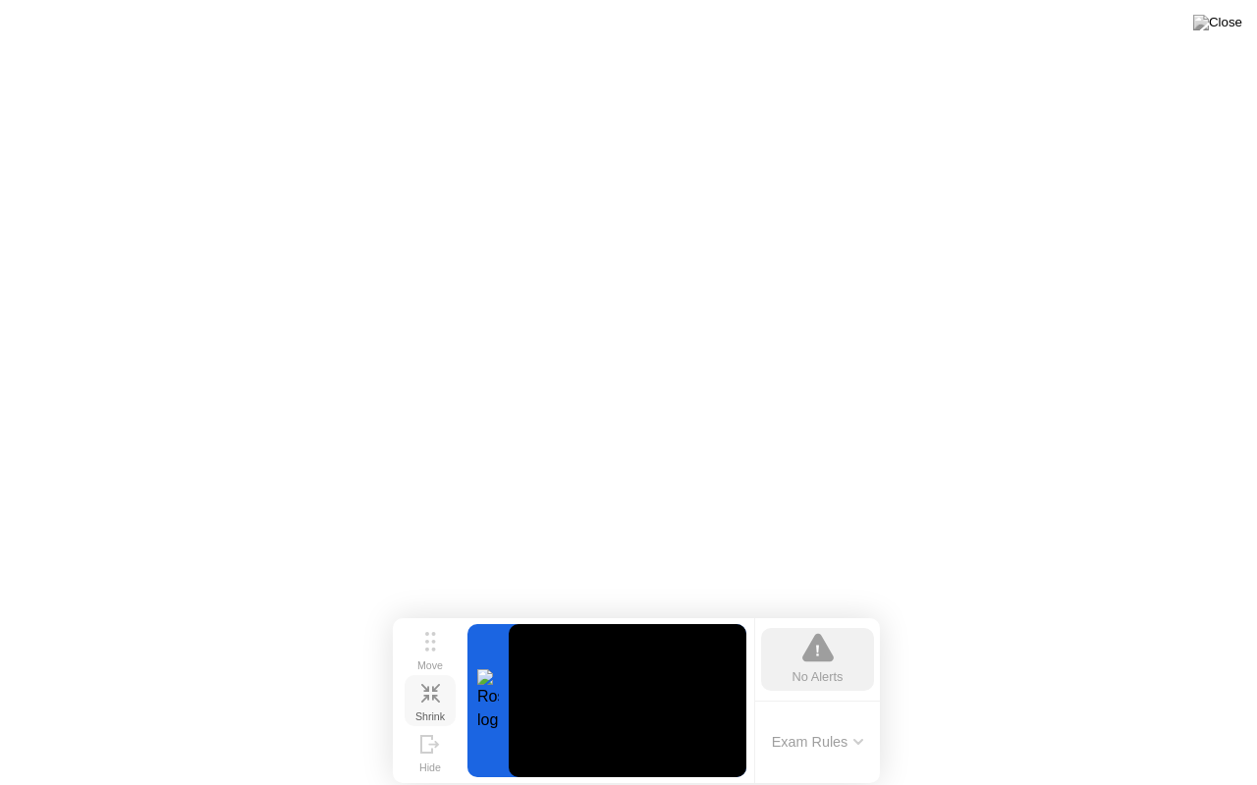
click at [425, 701] on icon at bounding box center [430, 693] width 19 height 19
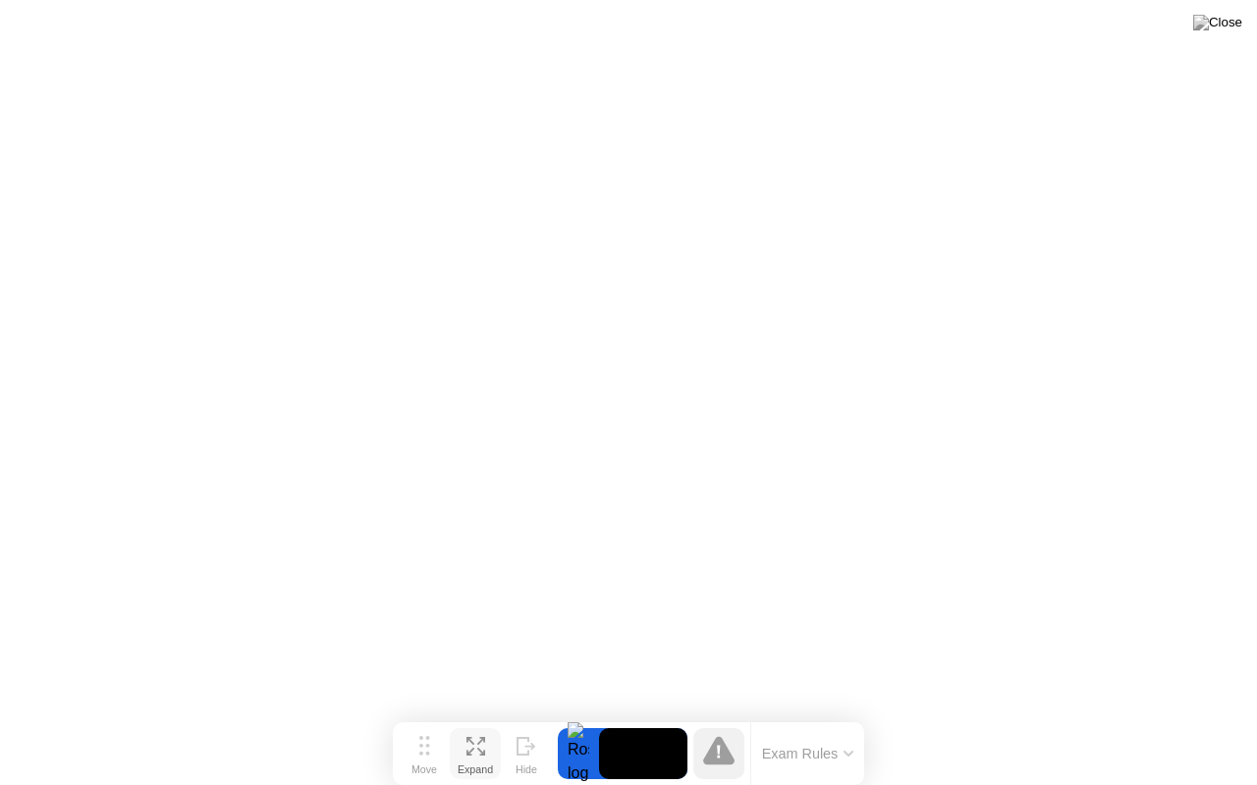
click at [476, 716] on icon at bounding box center [475, 746] width 19 height 19
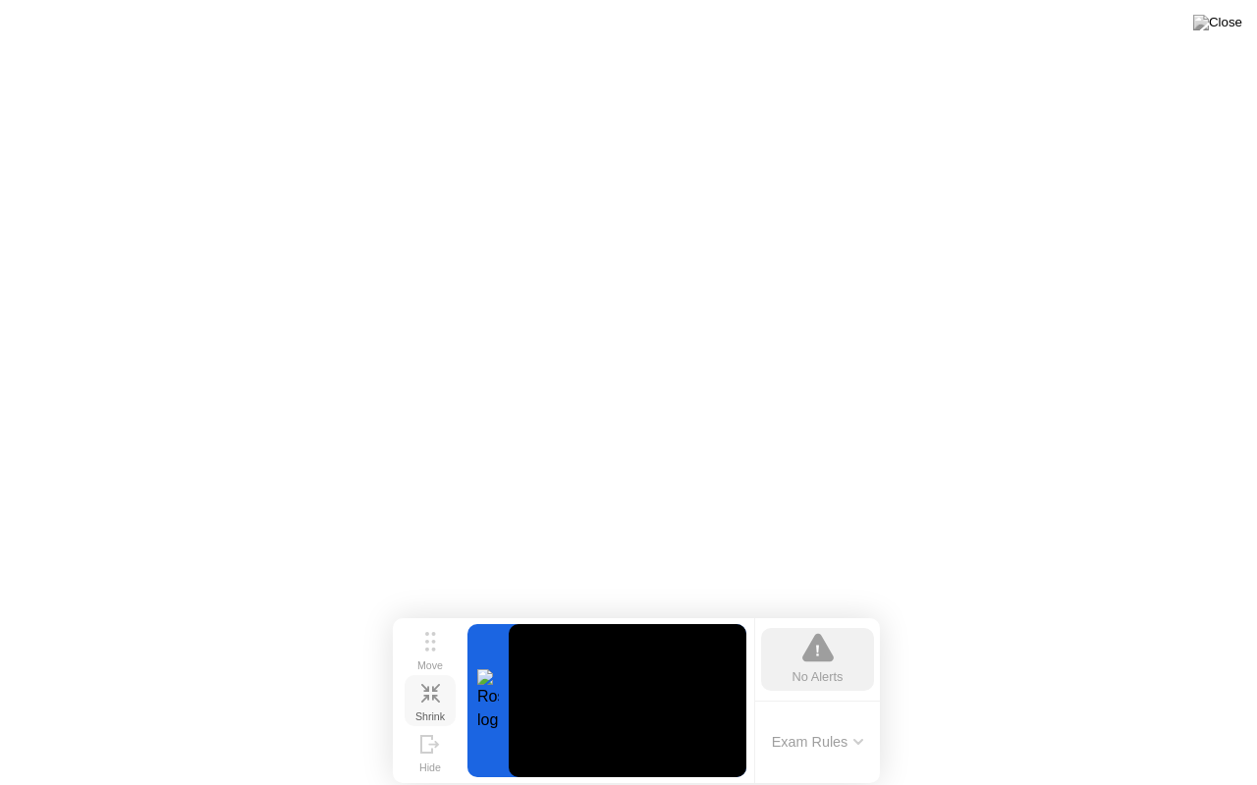
click at [415, 711] on div "Shrink" at bounding box center [429, 717] width 29 height 12
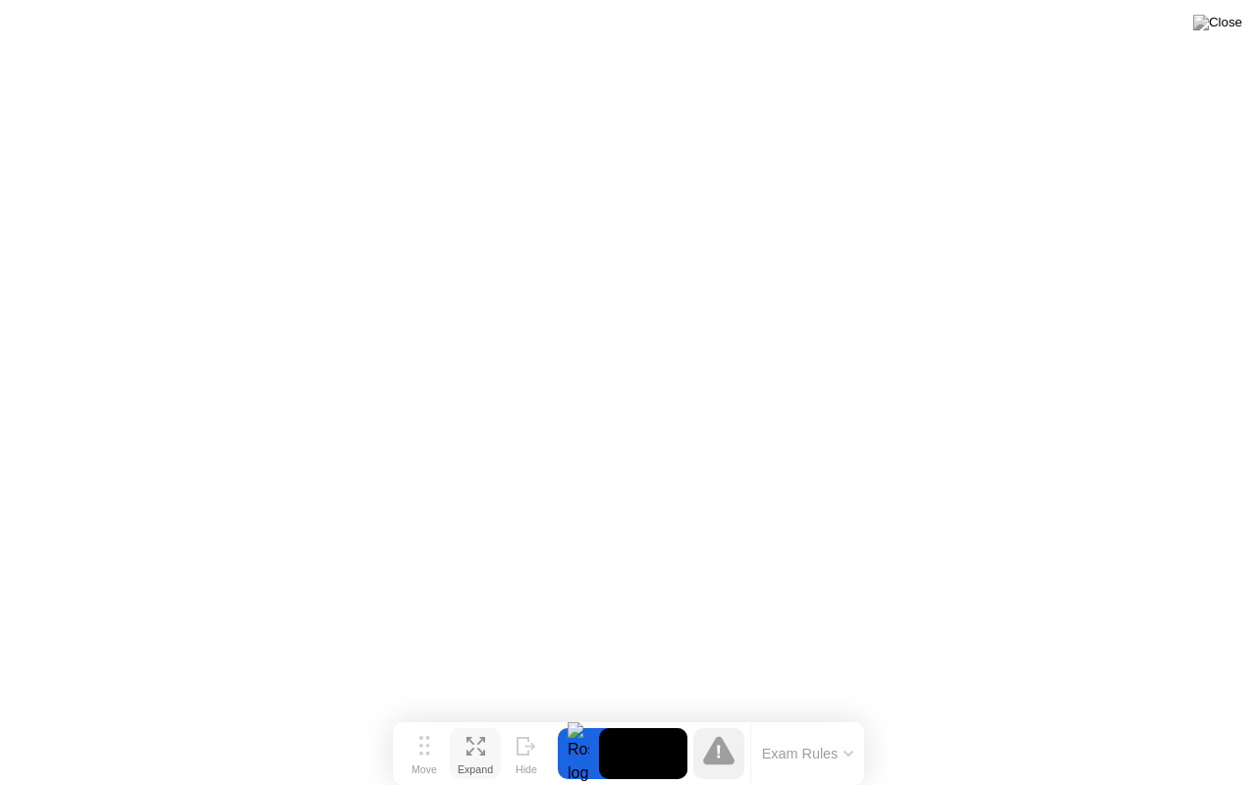
click at [492, 716] on button "Expand" at bounding box center [475, 753] width 51 height 51
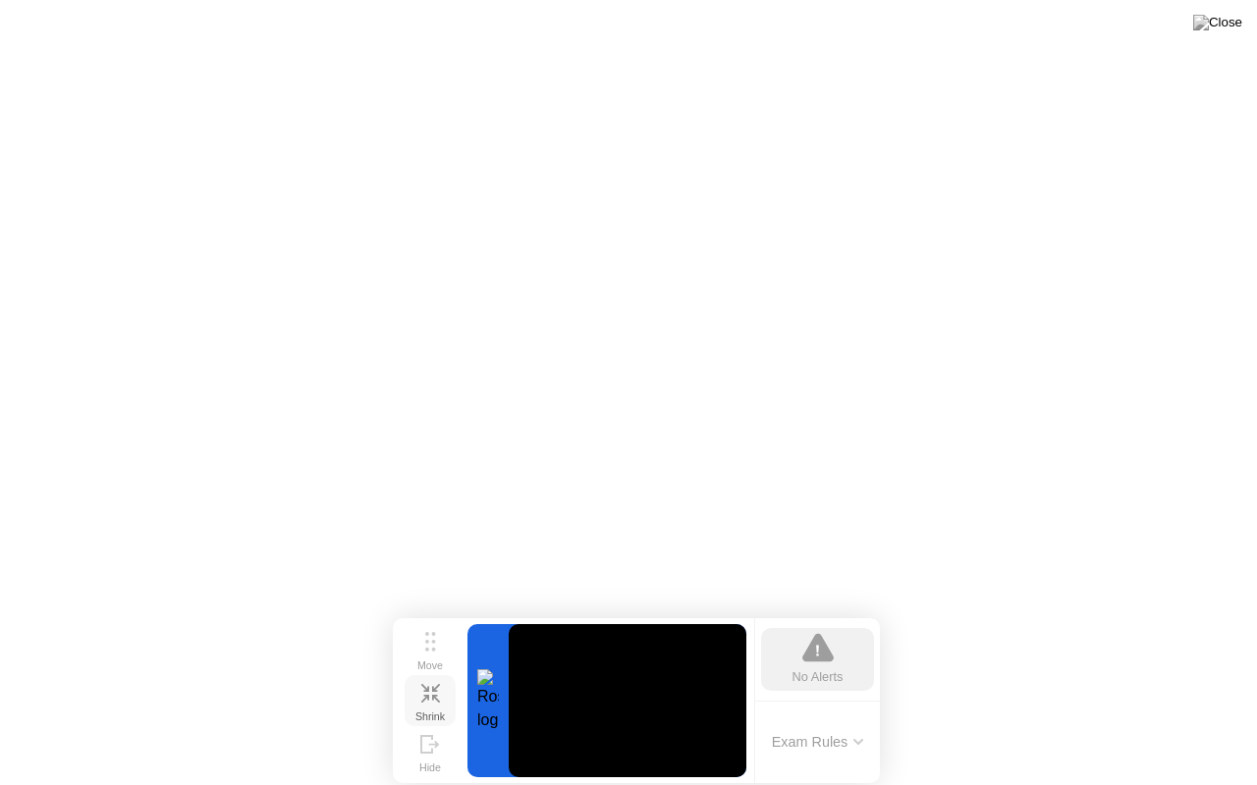
click at [442, 711] on div "Shrink" at bounding box center [429, 717] width 29 height 12
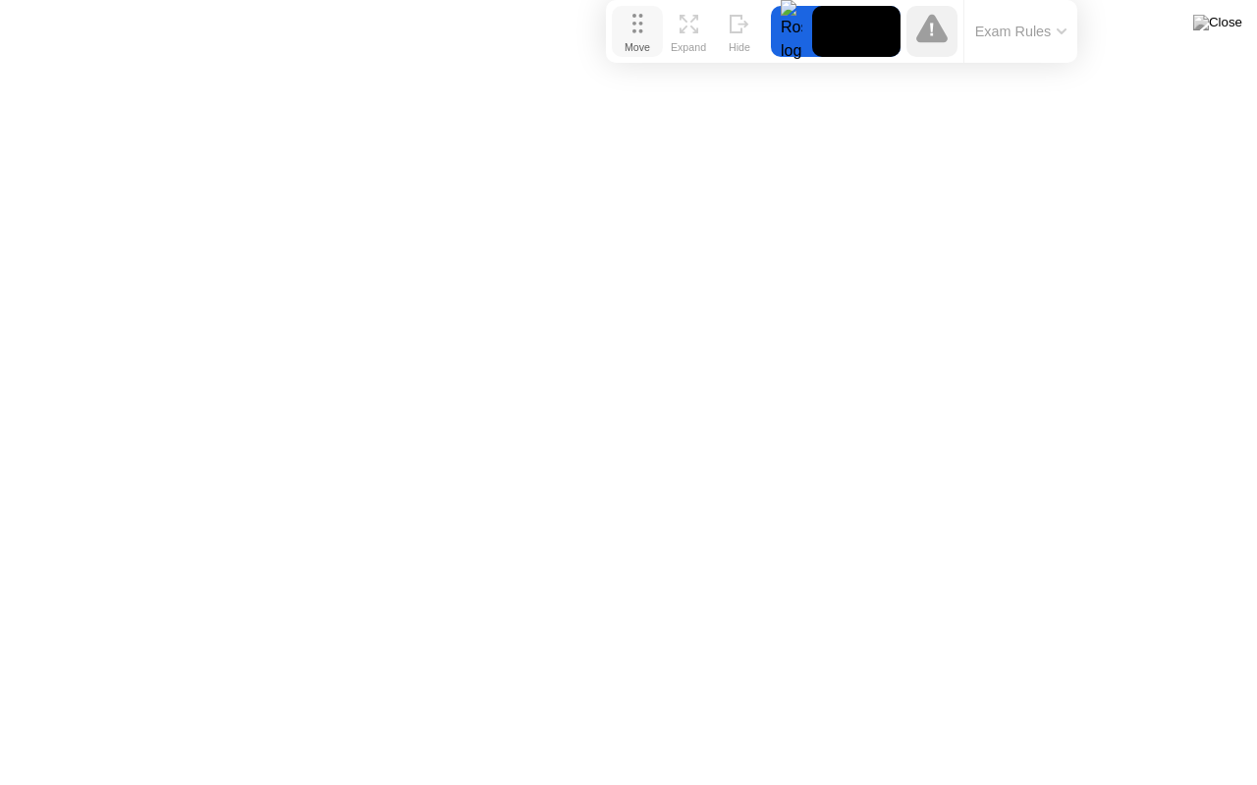
drag, startPoint x: 433, startPoint y: 750, endPoint x: 645, endPoint y: 11, distance: 769.1
click at [645, 11] on button "Move" at bounding box center [637, 31] width 51 height 51
drag, startPoint x: 683, startPoint y: 41, endPoint x: 695, endPoint y: 45, distance: 12.4
click at [695, 45] on div "Expand" at bounding box center [687, 47] width 35 height 12
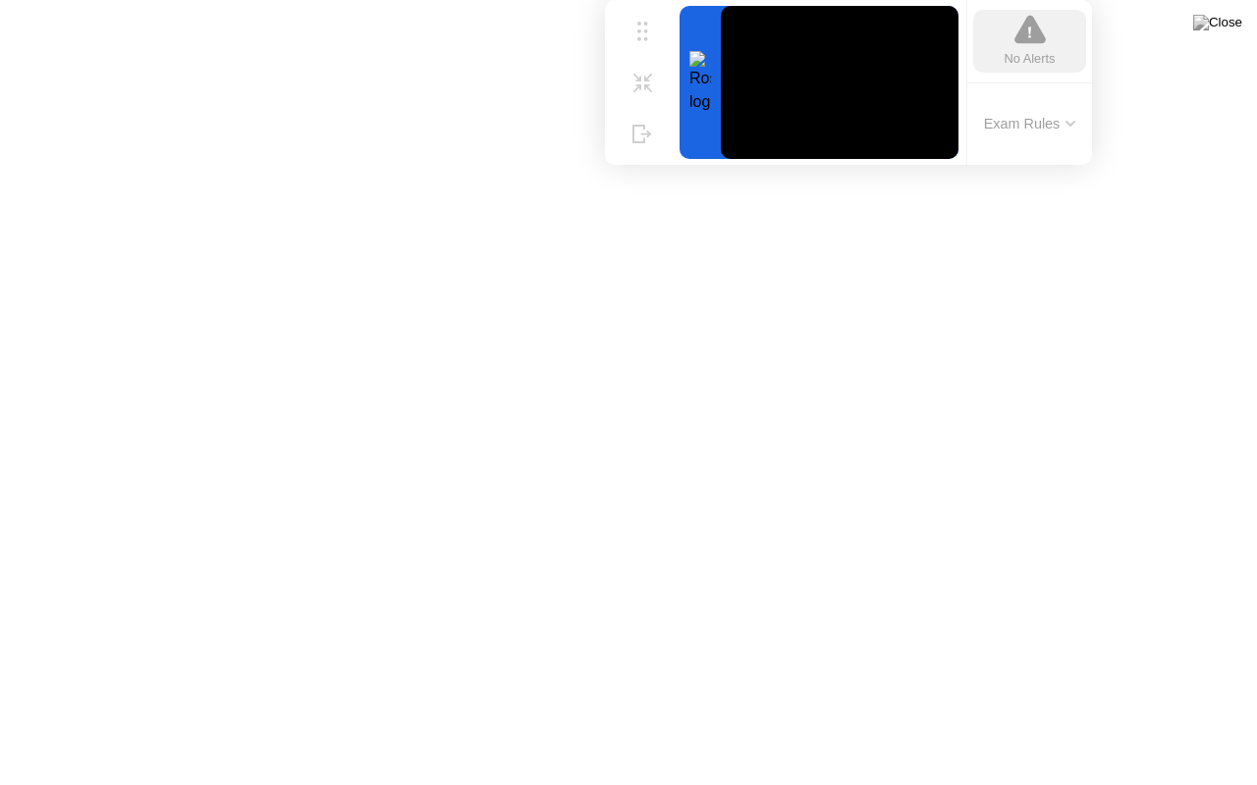
click at [1068, 123] on icon at bounding box center [1070, 124] width 8 height 4
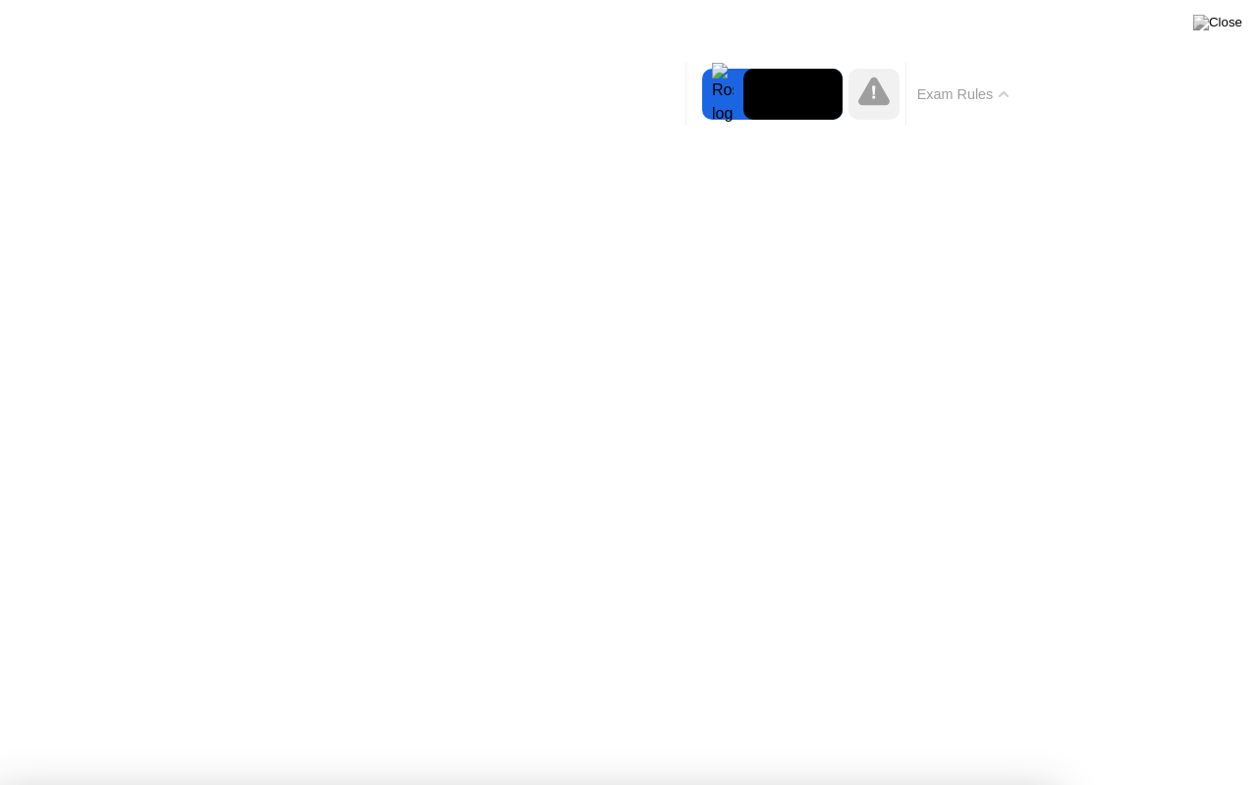
click at [710, 88] on div at bounding box center [722, 94] width 41 height 51
click at [982, 96] on button "Exam Rules" at bounding box center [963, 94] width 104 height 18
click at [974, 94] on button "Exam Rules" at bounding box center [963, 94] width 104 height 18
click at [771, 88] on video at bounding box center [792, 94] width 99 height 51
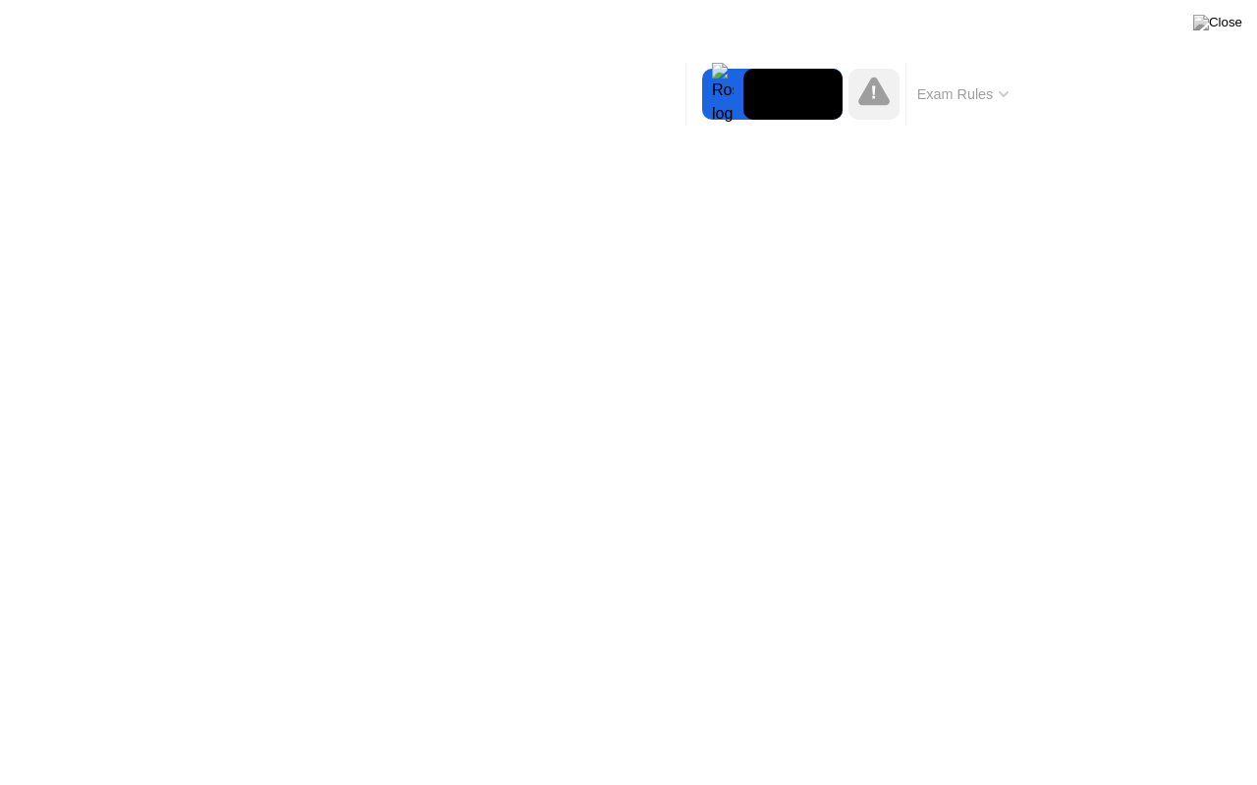
click at [771, 88] on video at bounding box center [792, 94] width 99 height 51
drag, startPoint x: 819, startPoint y: 78, endPoint x: 734, endPoint y: 93, distance: 85.9
click at [734, 93] on div at bounding box center [772, 94] width 140 height 51
click at [988, 92] on button "Exam Rules" at bounding box center [963, 94] width 104 height 18
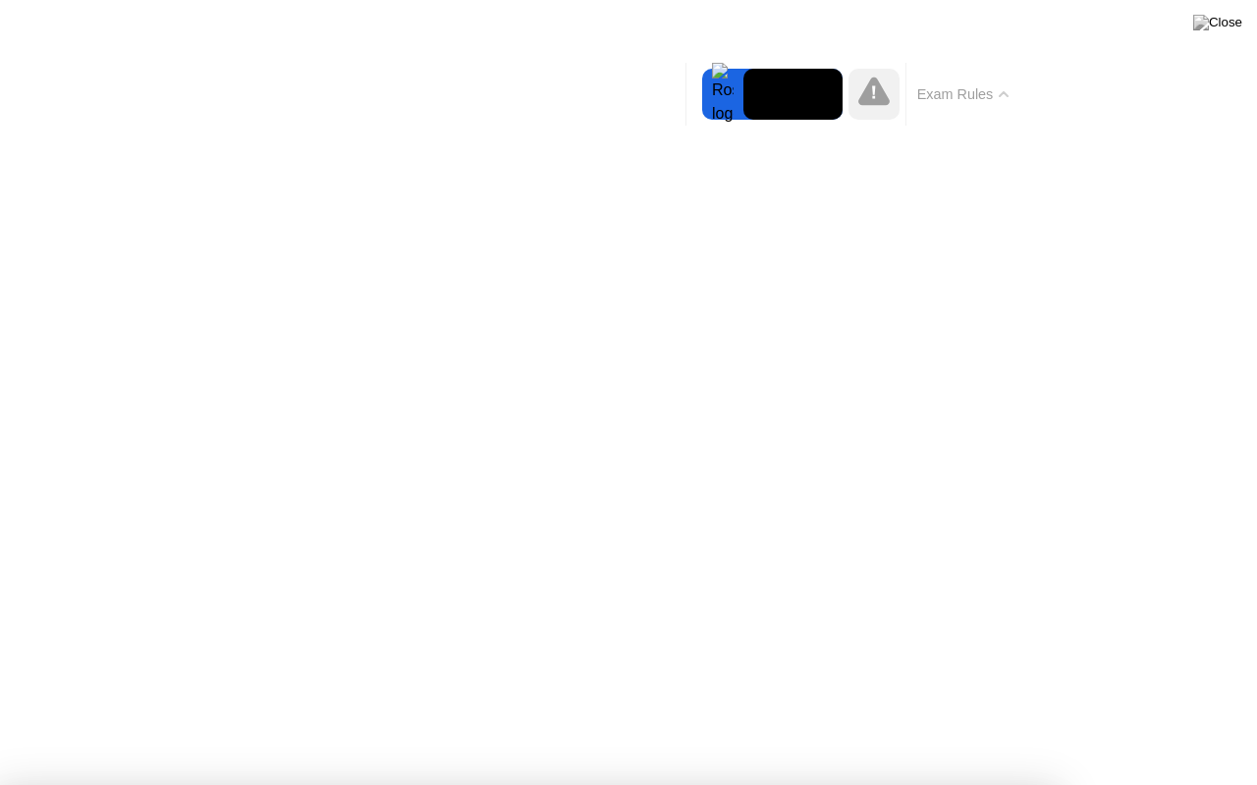
click at [988, 92] on button "Exam Rules" at bounding box center [963, 94] width 104 height 18
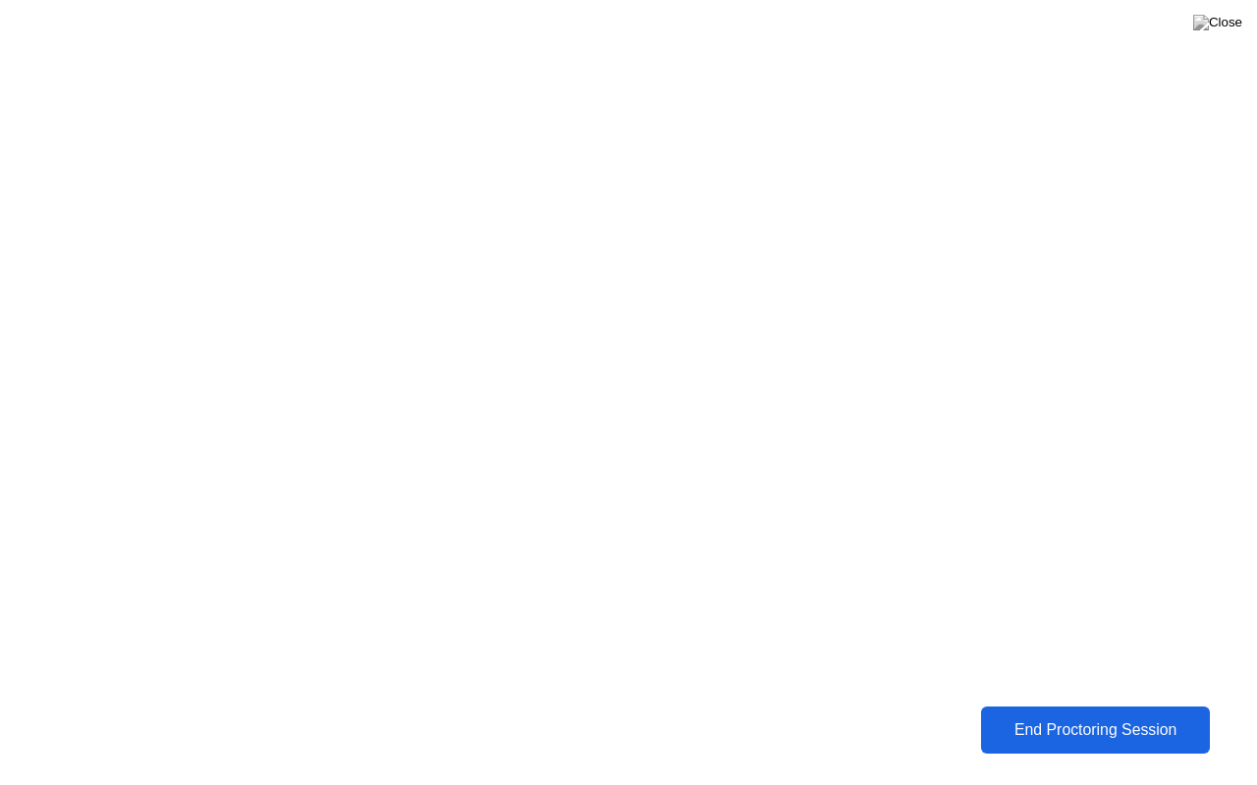
click at [1060, 716] on button "End Proctoring Session" at bounding box center [1095, 731] width 252 height 52
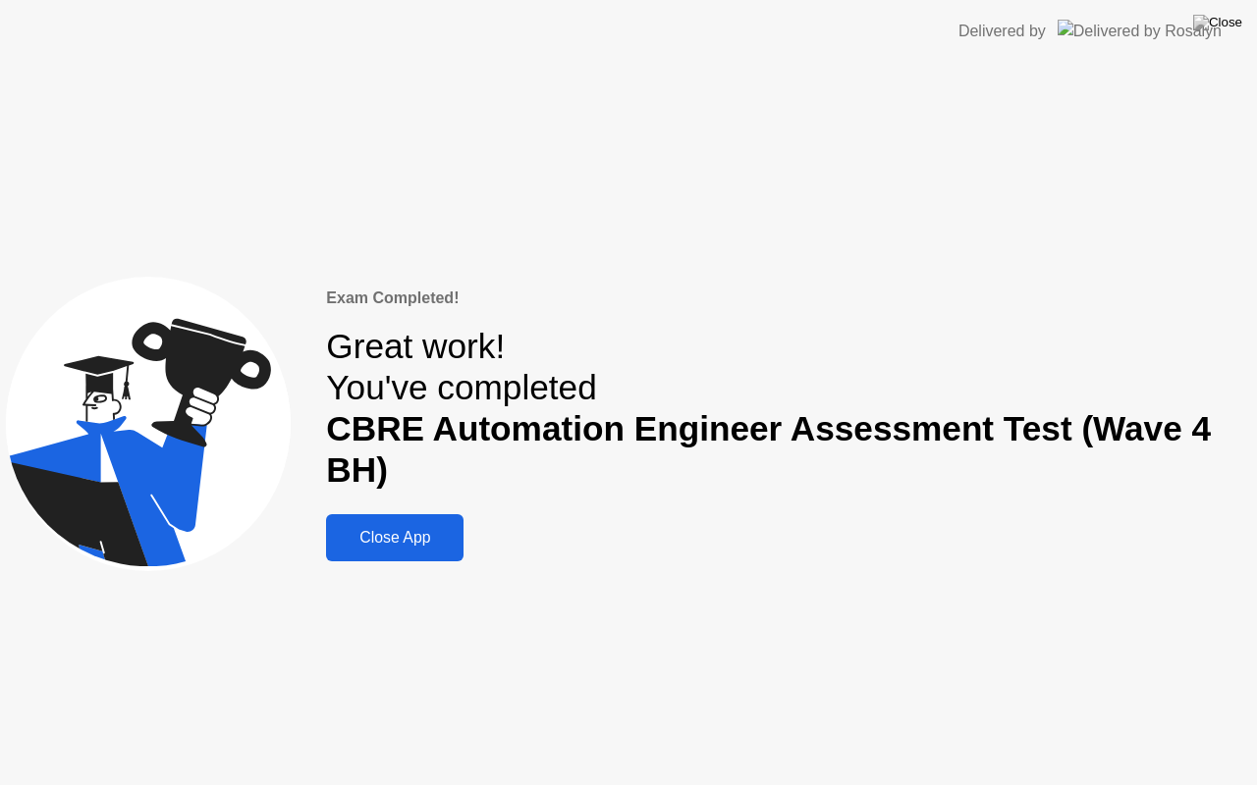
click at [401, 538] on div "Close App" at bounding box center [395, 538] width 126 height 18
